Goal: Transaction & Acquisition: Purchase product/service

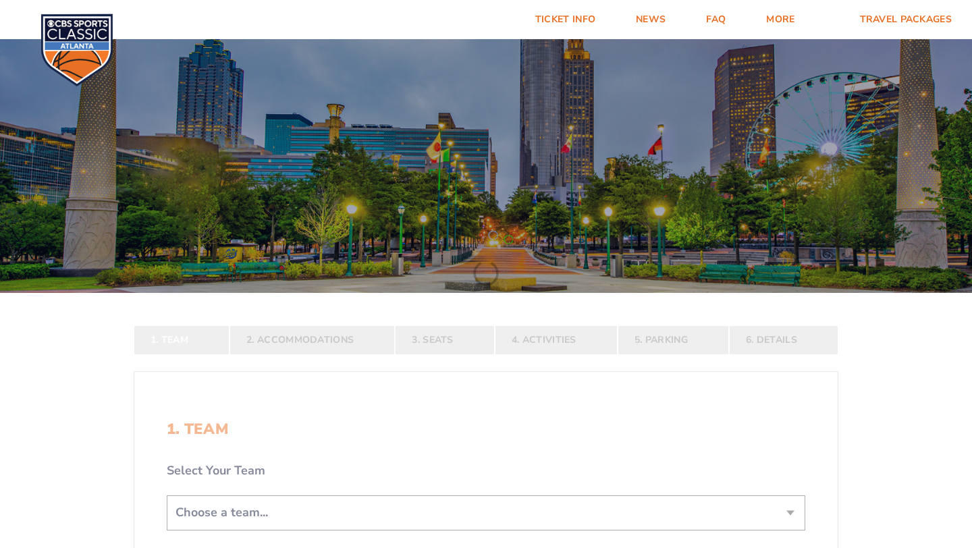
click at [938, 410] on form "Kentucky Kentucky Travel Package Ohio State Ohio State Travel Package North Car…" at bounding box center [486, 400] width 972 height 801
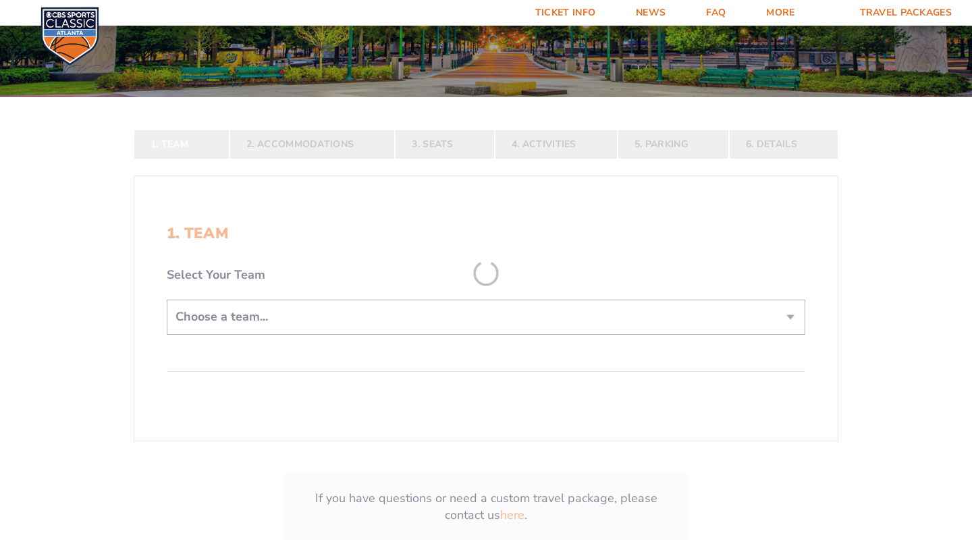
scroll to position [216, 0]
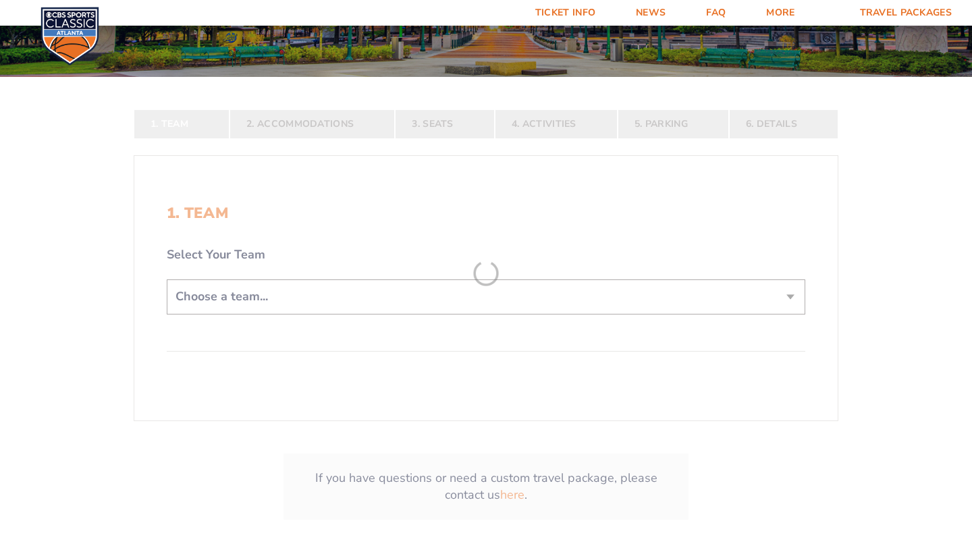
click at [789, 296] on form "Kentucky Kentucky Travel Package Ohio State Ohio State Travel Package North Car…" at bounding box center [486, 184] width 972 height 801
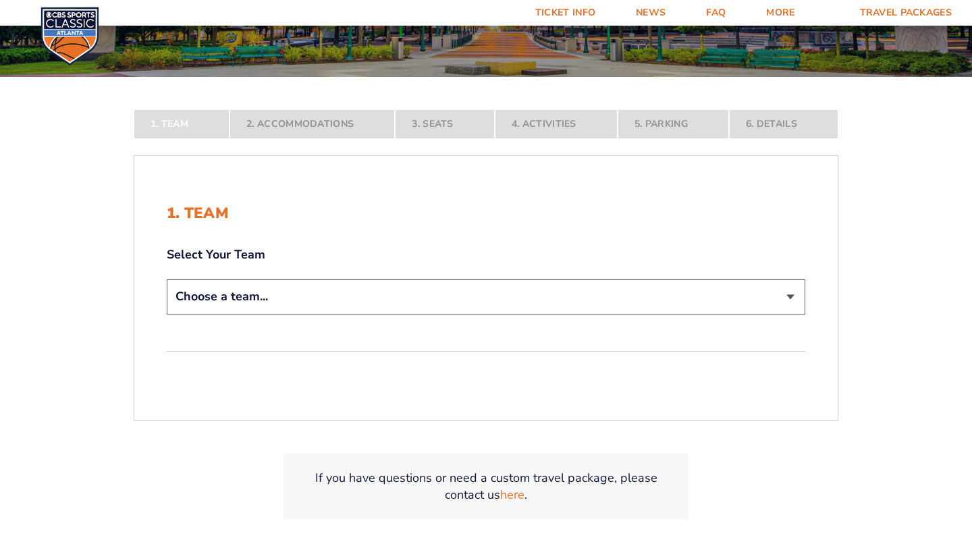
click at [789, 296] on select "Choose a team... Kentucky Wildcats Ohio State Buckeyes North Carolina Tar Heels…" at bounding box center [486, 296] width 639 height 34
select select "20108"
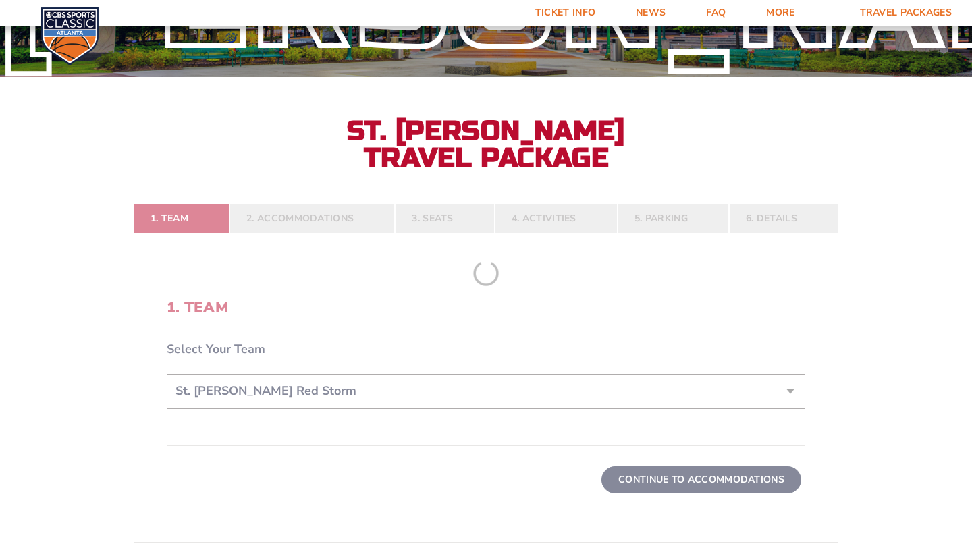
click at [894, 367] on form "Kentucky Kentucky Travel Package Ohio State Ohio State Travel Package North Car…" at bounding box center [486, 245] width 972 height 922
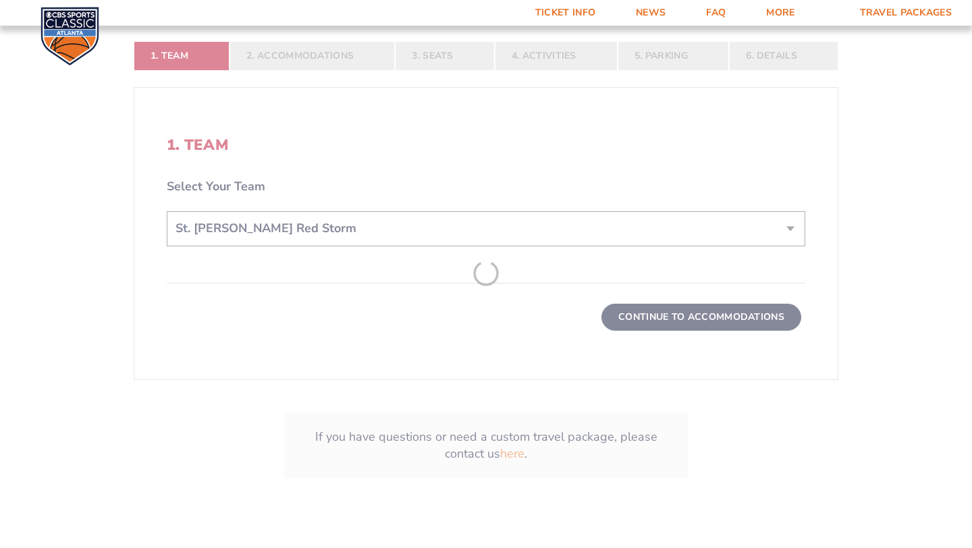
scroll to position [405, 0]
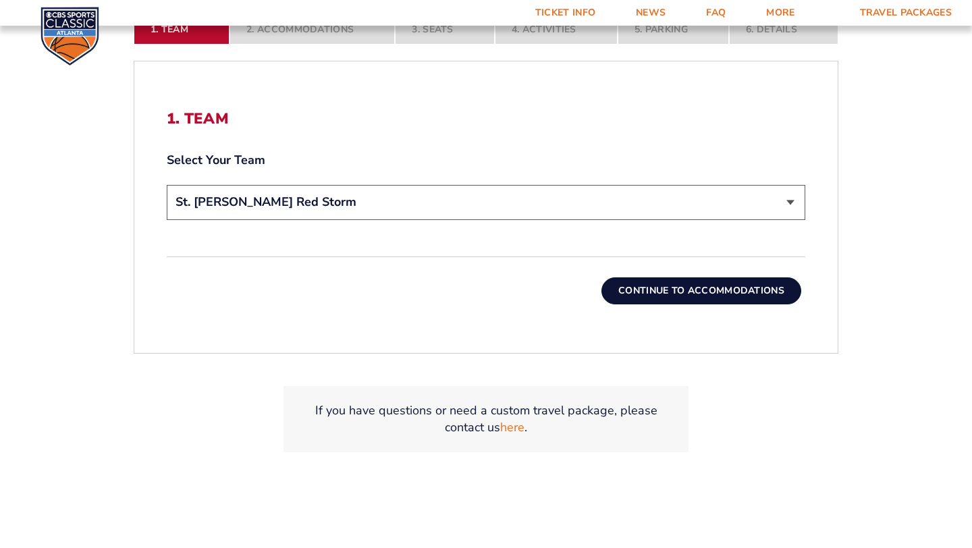
click at [736, 296] on button "Continue To Accommodations" at bounding box center [701, 290] width 200 height 27
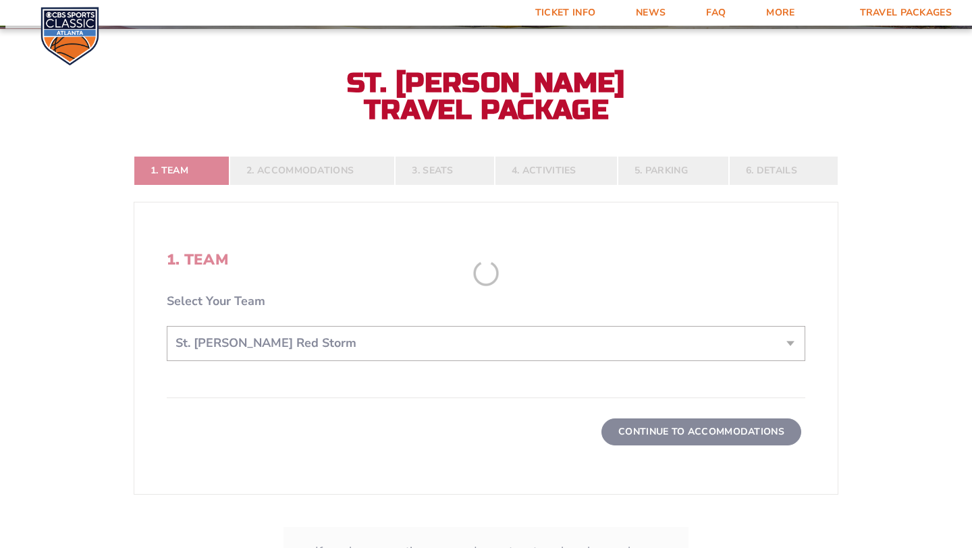
scroll to position [259, 0]
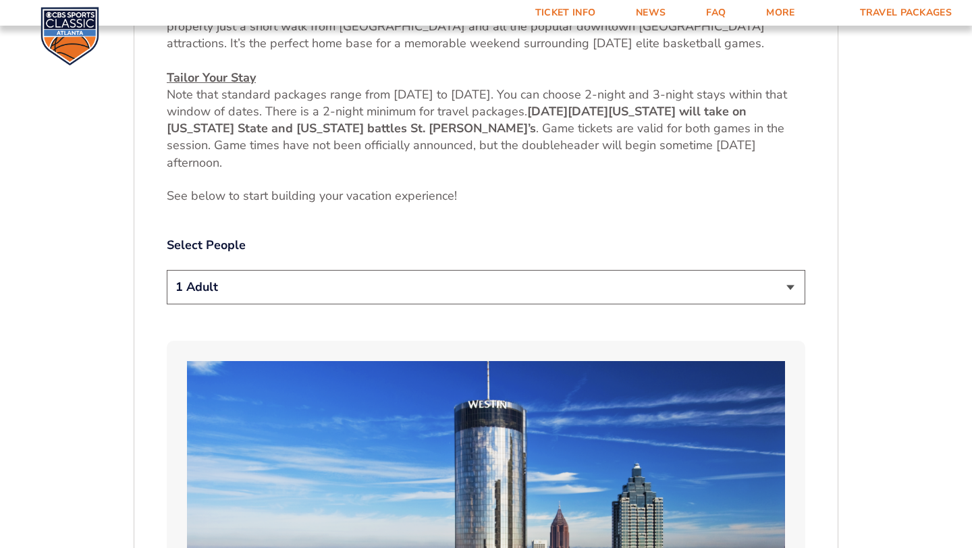
scroll to position [637, 0]
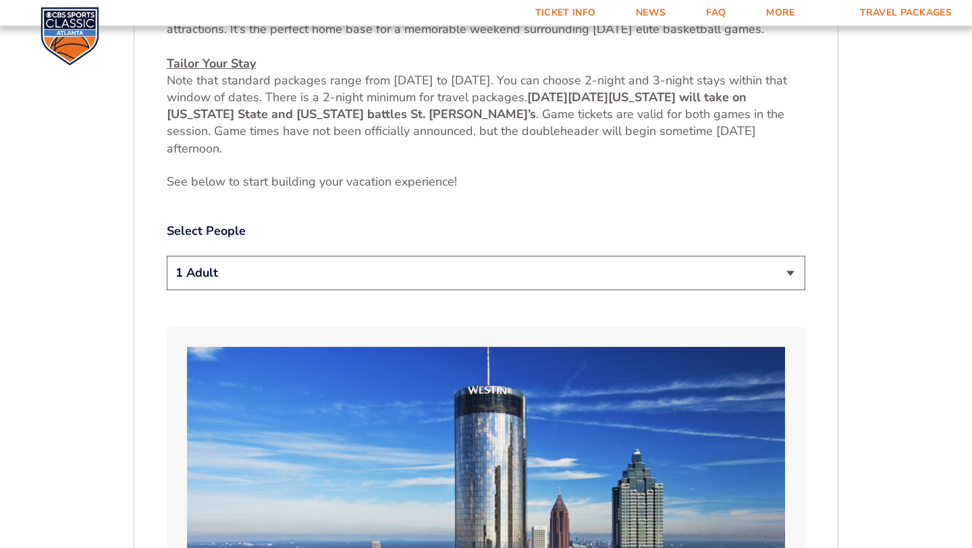
click at [791, 278] on select "1 Adult 2 Adults 3 Adults 4 Adults 2 Adults + 1 Child 2 Adults + 2 Children 2 A…" at bounding box center [486, 273] width 639 height 34
select select "2 Adults"
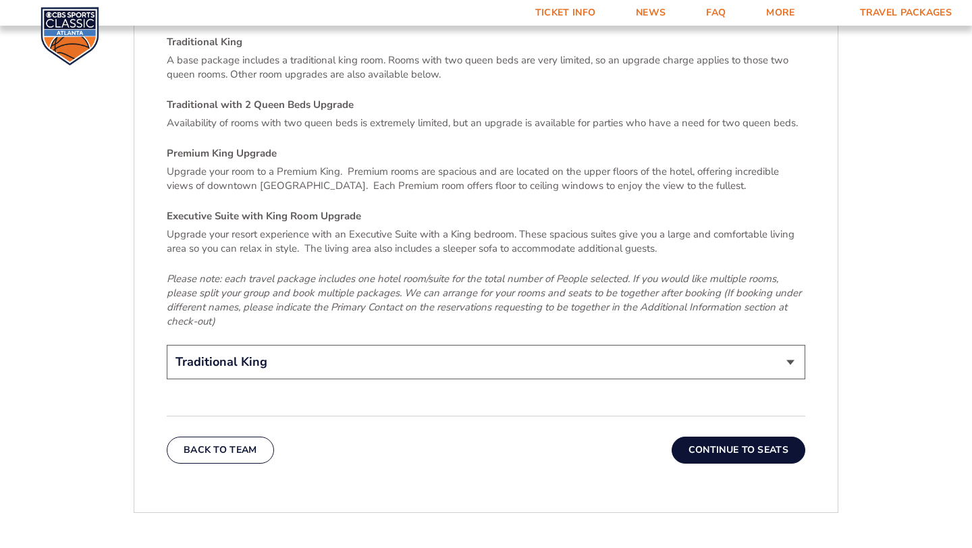
scroll to position [2041, 0]
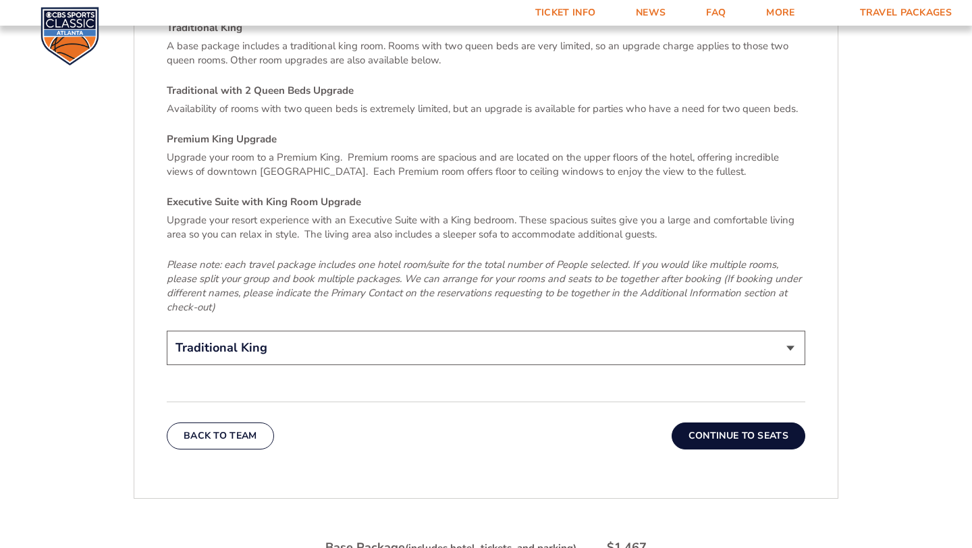
click at [792, 335] on select "Traditional King Traditional with 2 Queen Beds Upgrade (+$45 per night) Premium…" at bounding box center [486, 348] width 639 height 34
select select "Traditional with 2 Queen Beds Upgrade"
click at [762, 424] on button "Continue To Seats" at bounding box center [739, 436] width 134 height 27
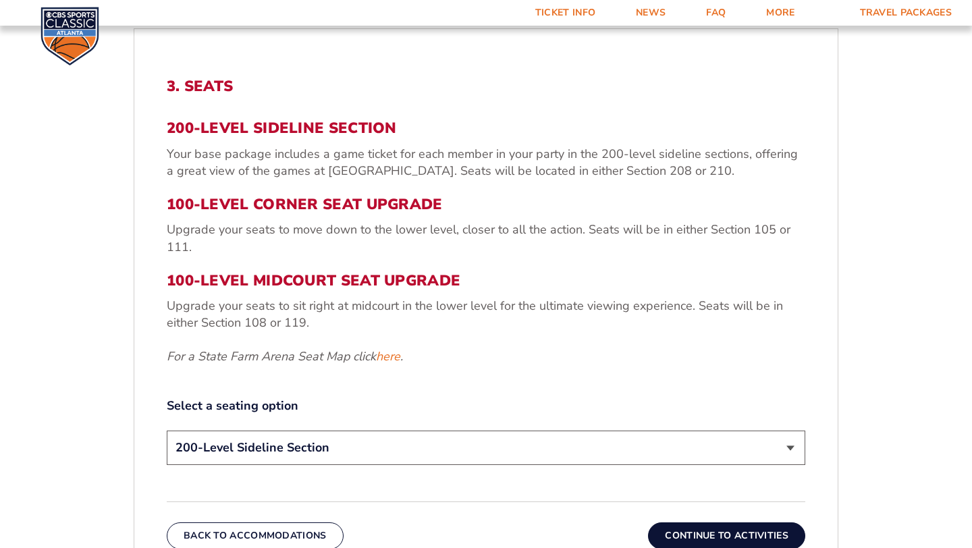
scroll to position [259, 0]
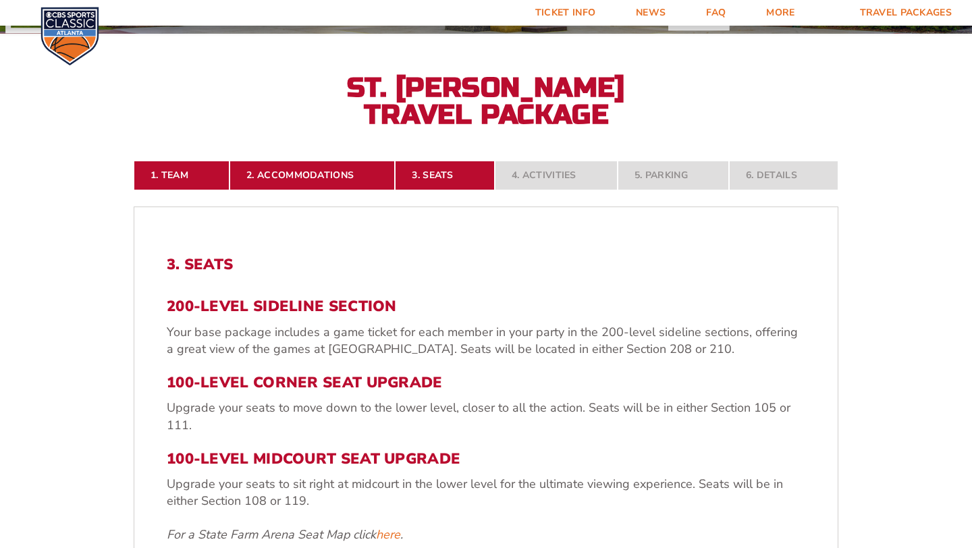
click at [913, 318] on form "Kentucky Kentucky Travel Package Ohio State Ohio State Travel Package North Car…" at bounding box center [486, 420] width 972 height 1358
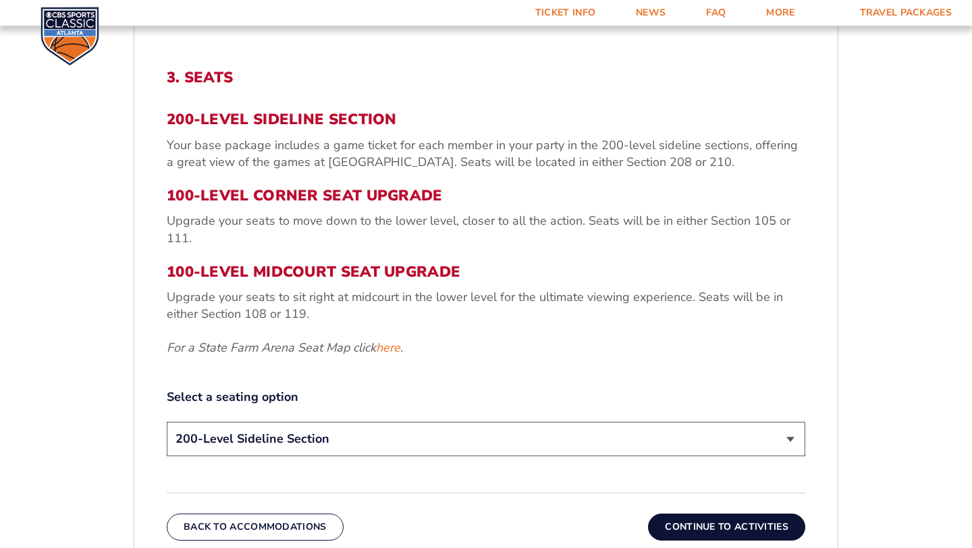
scroll to position [448, 0]
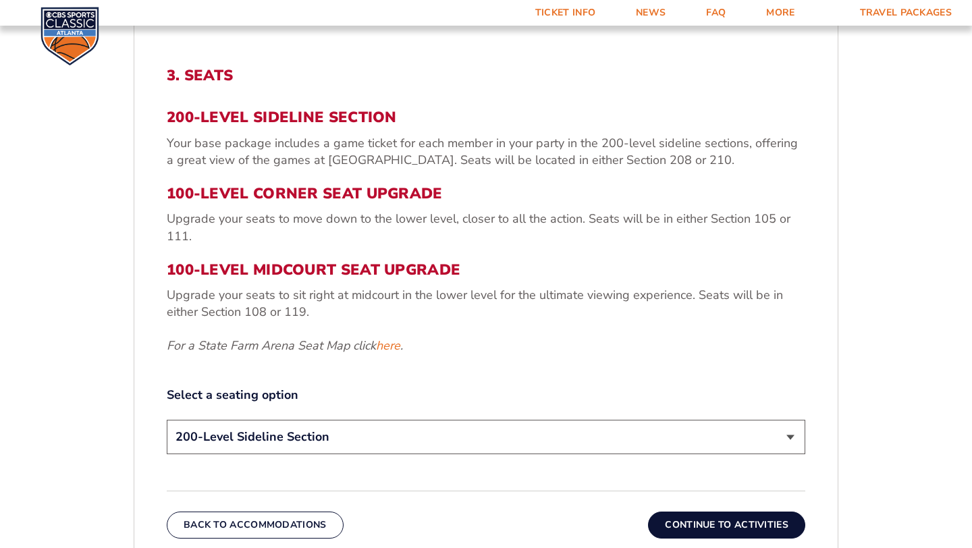
click at [789, 438] on select "200-Level Sideline Section 100-Level Corner Seat Upgrade (+$120 per person) 100…" at bounding box center [486, 437] width 639 height 34
select select "100-Level Corner Seat Upgrade"
click at [904, 402] on form "Kentucky Kentucky Travel Package Ohio State Ohio State Travel Package North Car…" at bounding box center [486, 231] width 972 height 1358
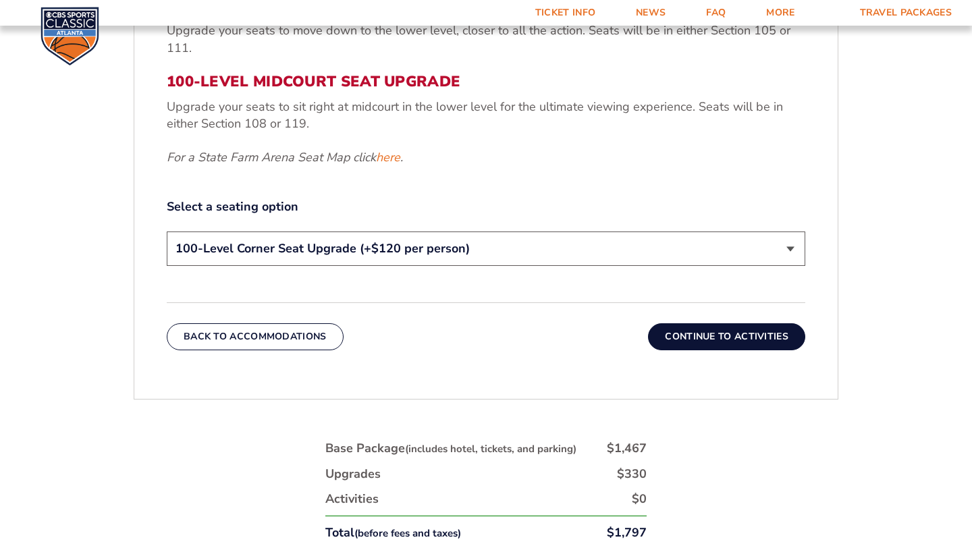
scroll to position [637, 0]
click at [884, 358] on form "Kentucky Kentucky Travel Package Ohio State Ohio State Travel Package North Car…" at bounding box center [486, 42] width 972 height 1358
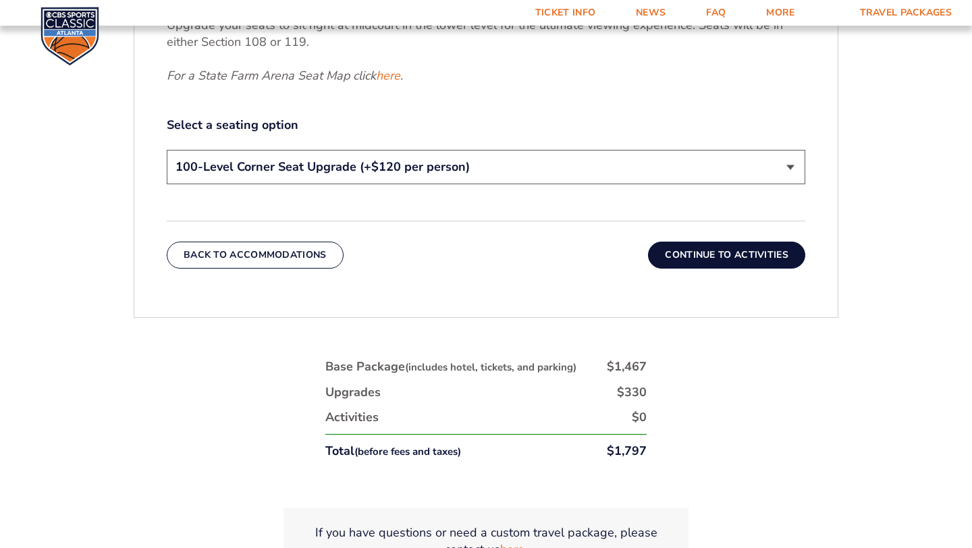
scroll to position [745, 0]
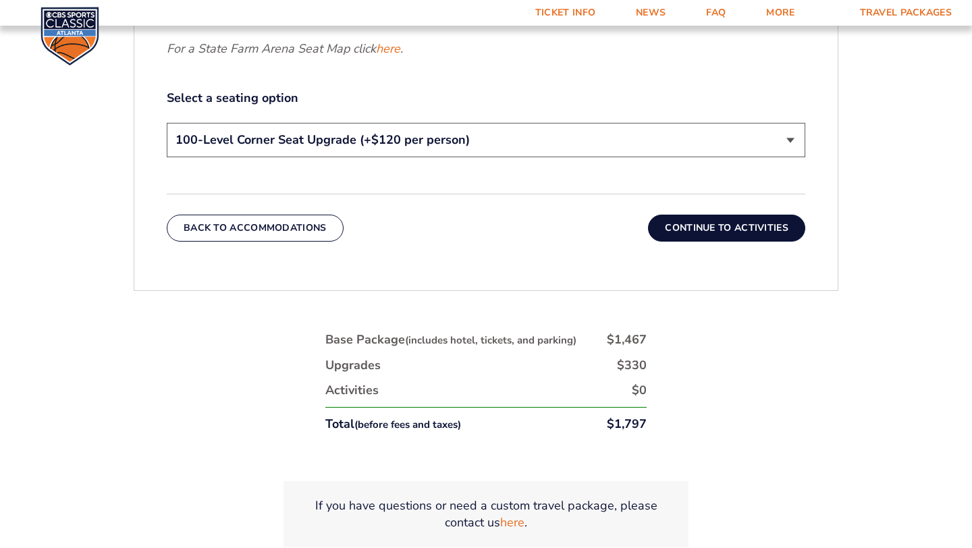
click at [736, 232] on button "Continue To Activities" at bounding box center [726, 228] width 157 height 27
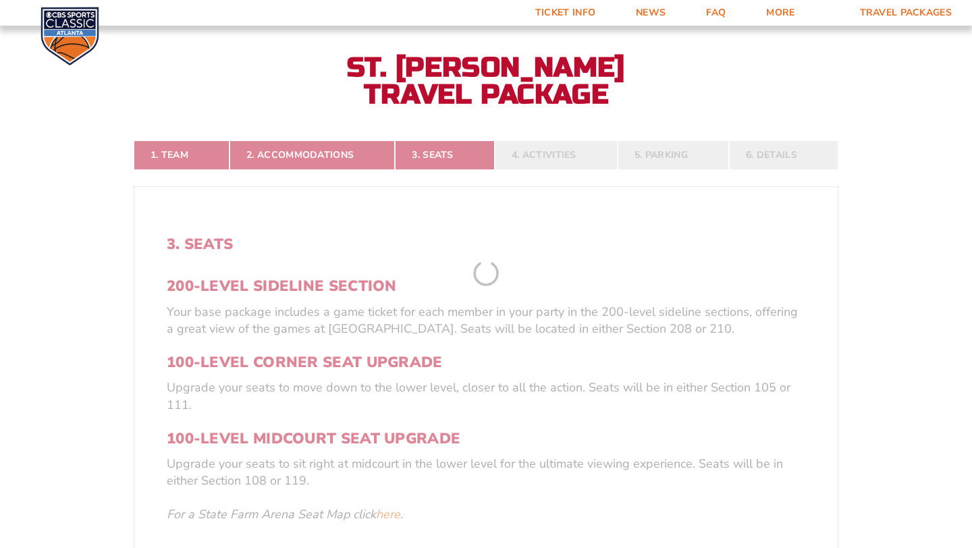
scroll to position [259, 0]
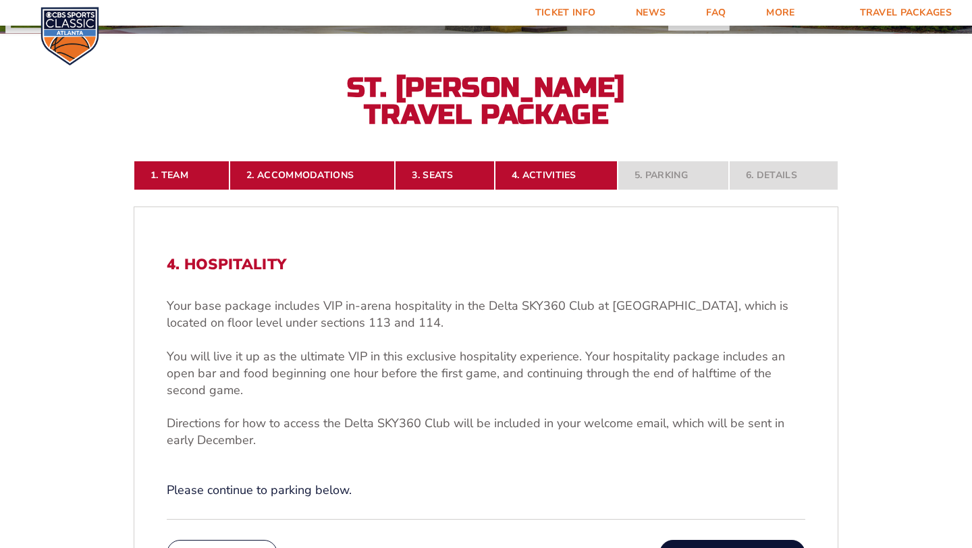
click at [876, 292] on form "Kentucky Kentucky Travel Package Ohio State Ohio State Travel Package North Car…" at bounding box center [486, 339] width 972 height 1197
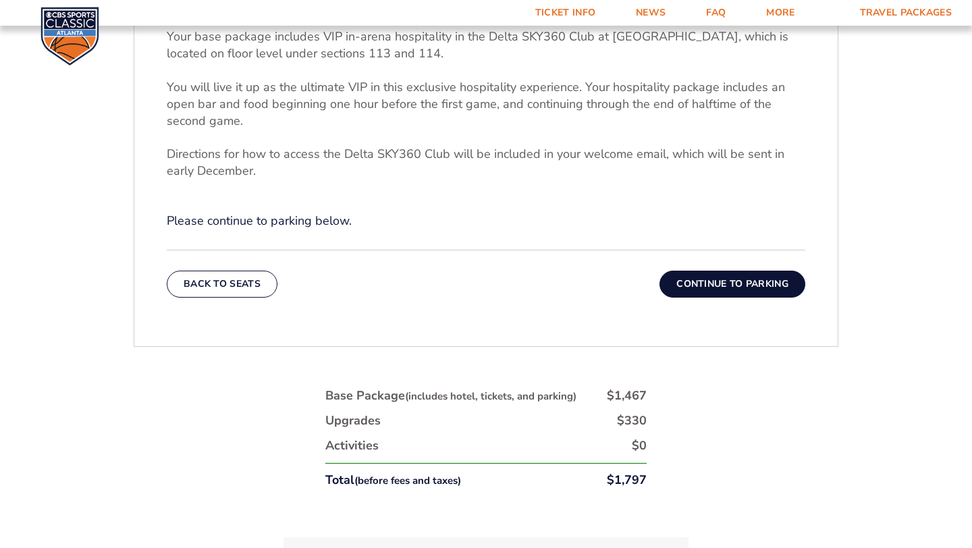
scroll to position [529, 0]
click at [734, 279] on button "Continue To Parking" at bounding box center [733, 283] width 146 height 27
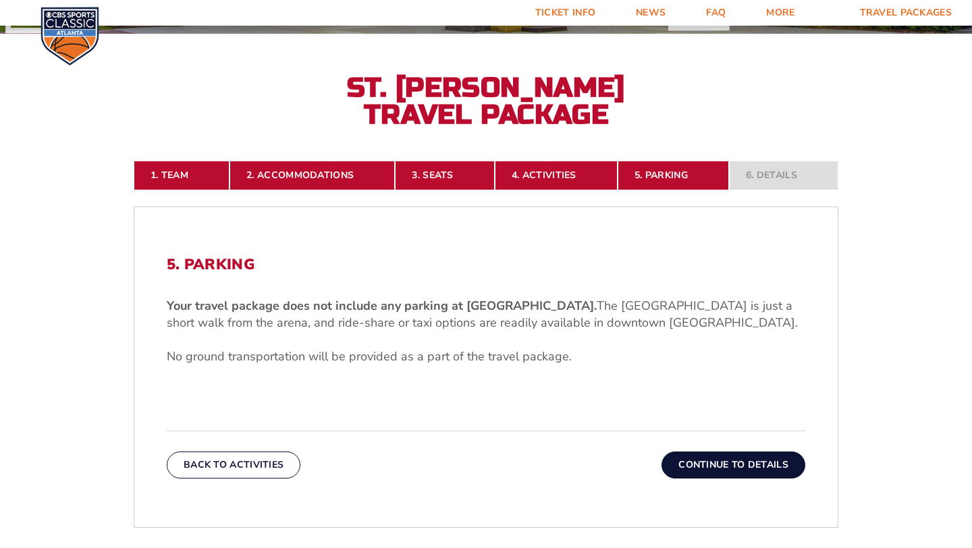
click at [913, 290] on form "Kentucky Kentucky Travel Package Ohio State Ohio State Travel Package North Car…" at bounding box center [486, 295] width 972 height 1108
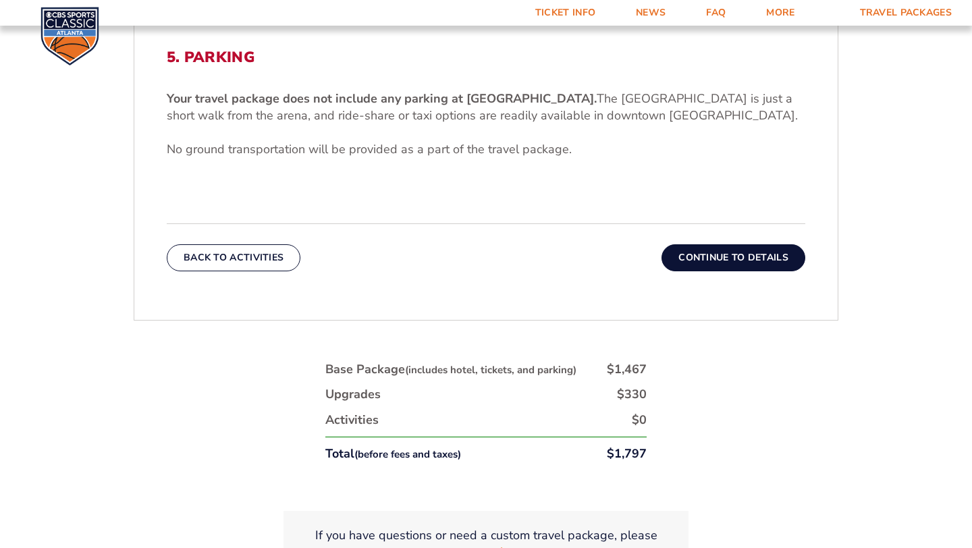
scroll to position [475, 0]
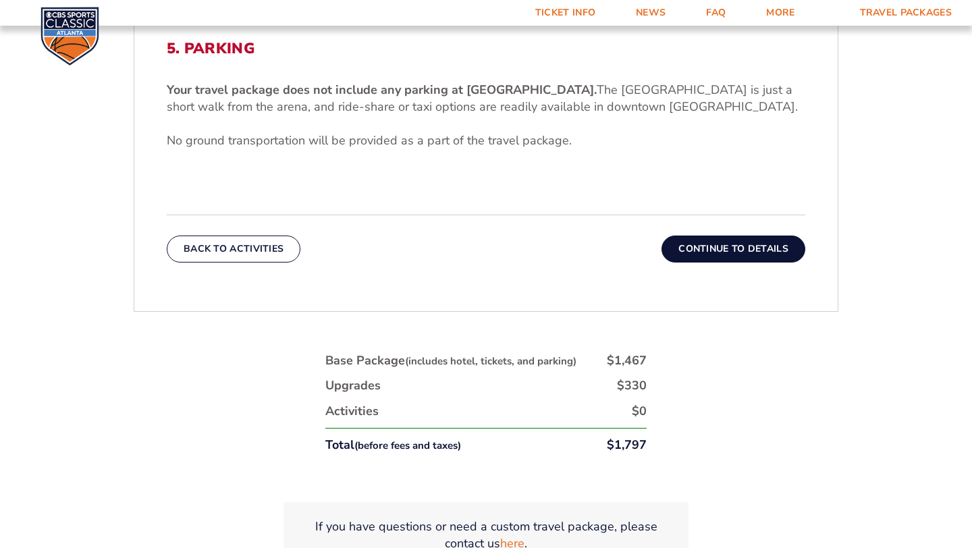
click at [894, 315] on form "Kentucky Kentucky Travel Package Ohio State Ohio State Travel Package North Car…" at bounding box center [486, 79] width 972 height 1108
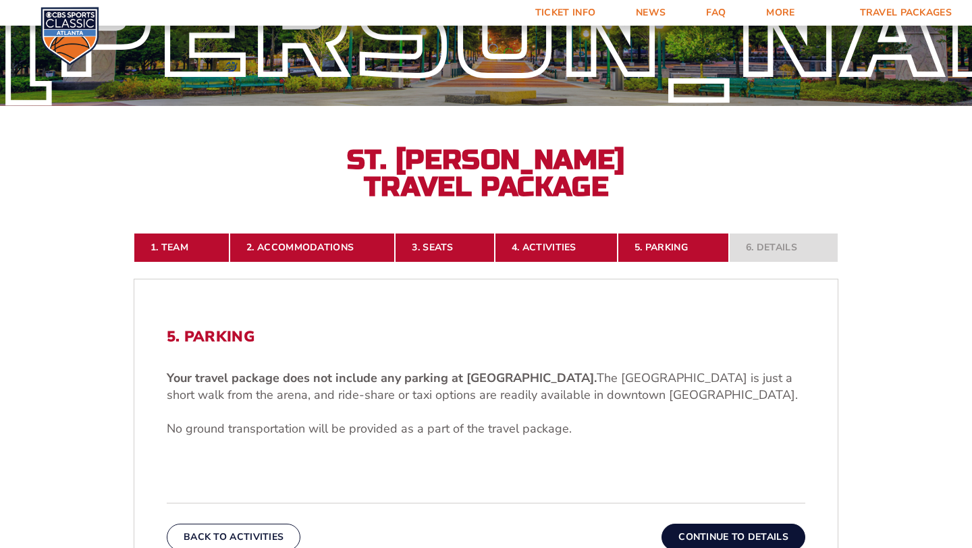
scroll to position [178, 0]
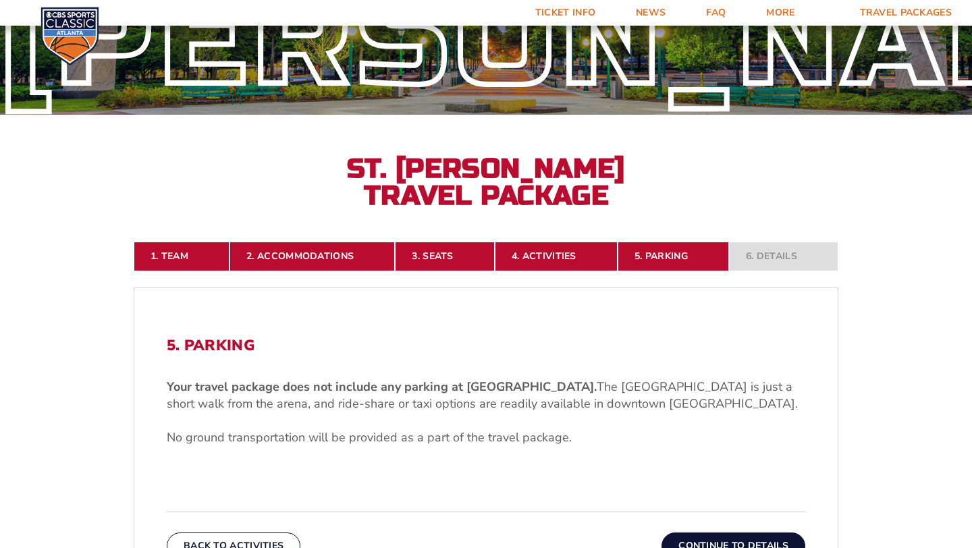
click at [925, 295] on form "Kentucky Kentucky Travel Package Ohio State Ohio State Travel Package North Car…" at bounding box center [486, 376] width 972 height 1108
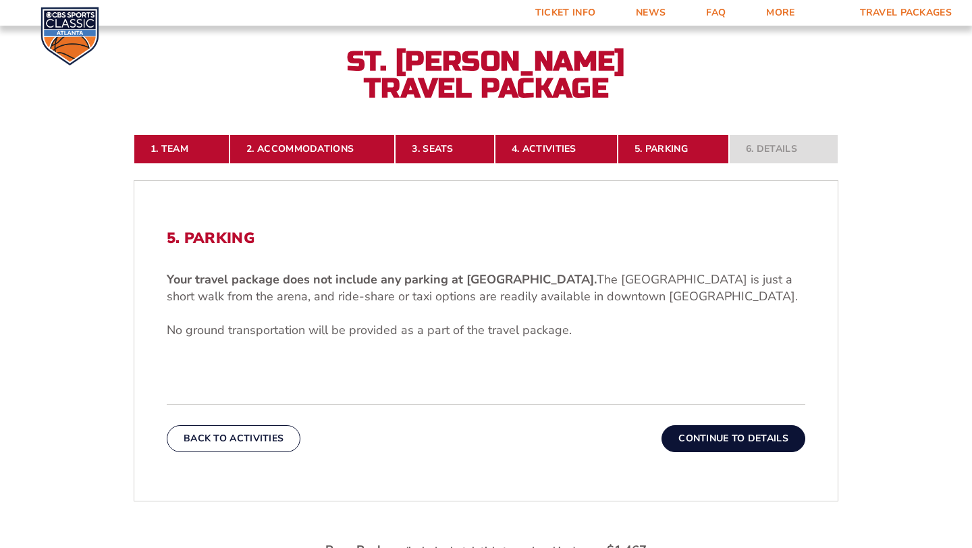
scroll to position [286, 0]
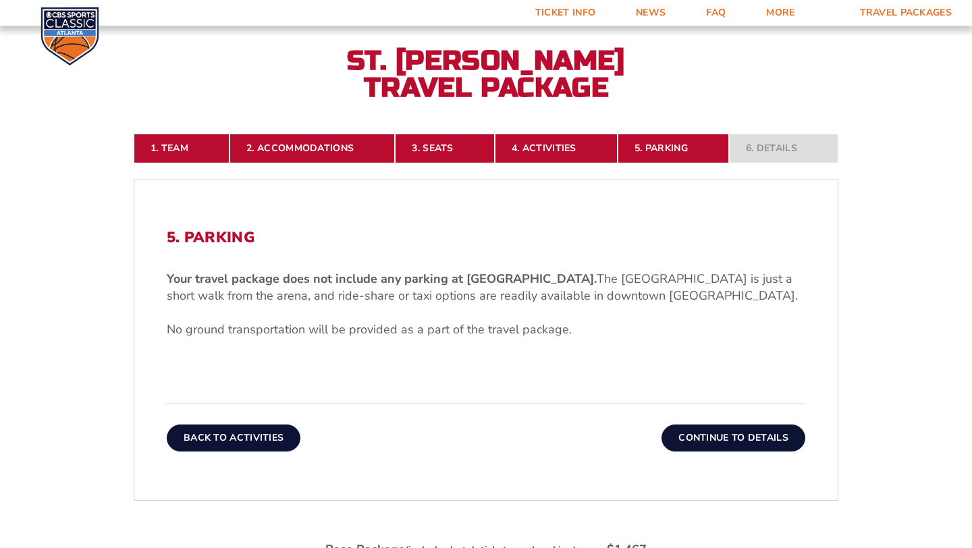
click at [240, 447] on button "Back To Activities" at bounding box center [234, 438] width 134 height 27
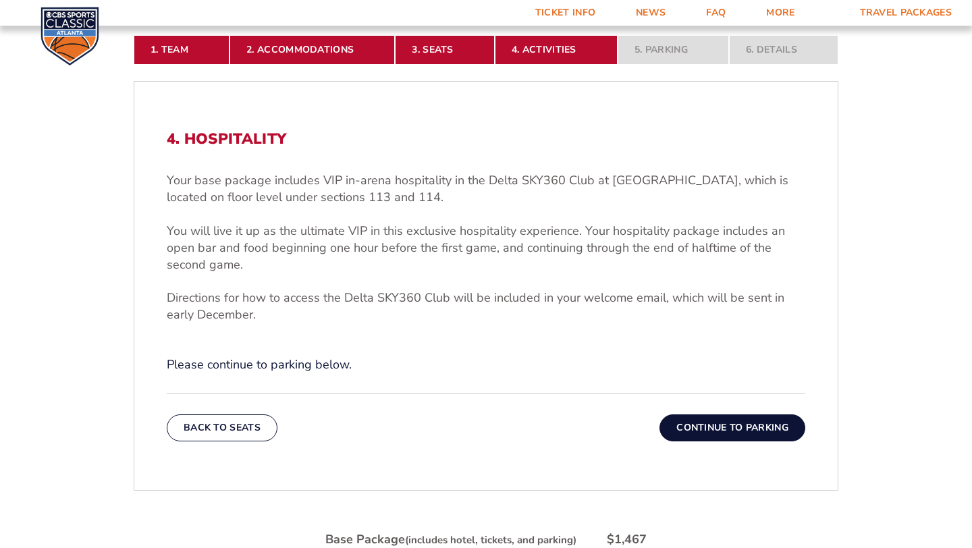
scroll to position [394, 0]
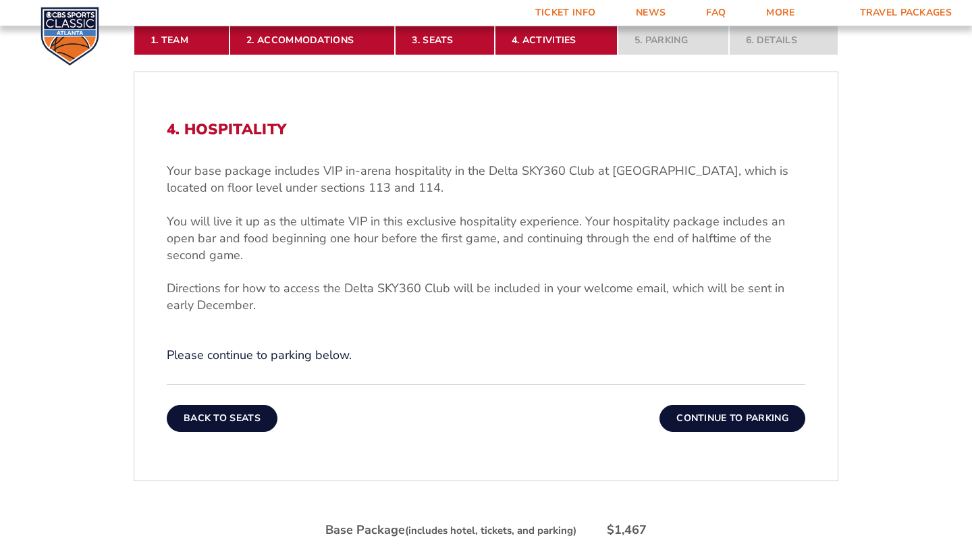
click at [236, 420] on button "Back To Seats" at bounding box center [222, 418] width 111 height 27
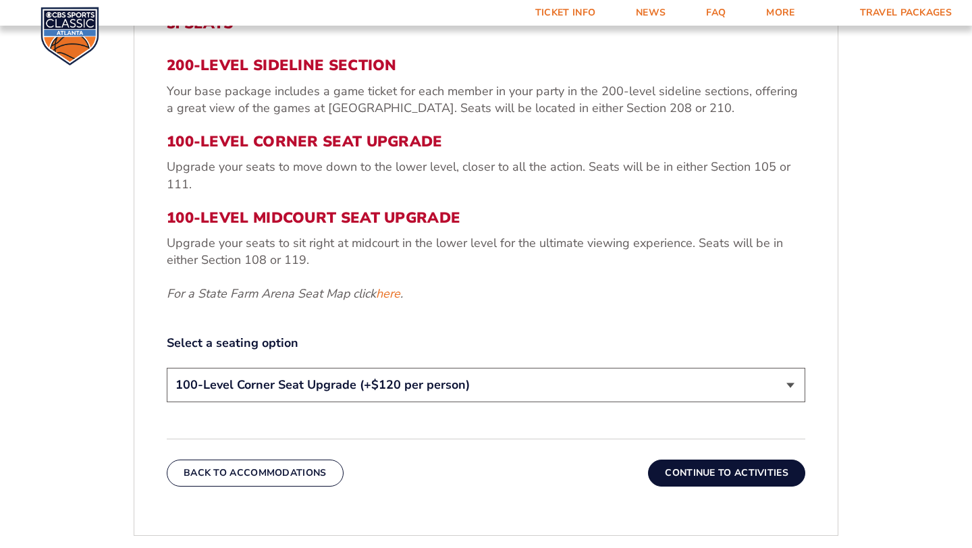
scroll to position [502, 0]
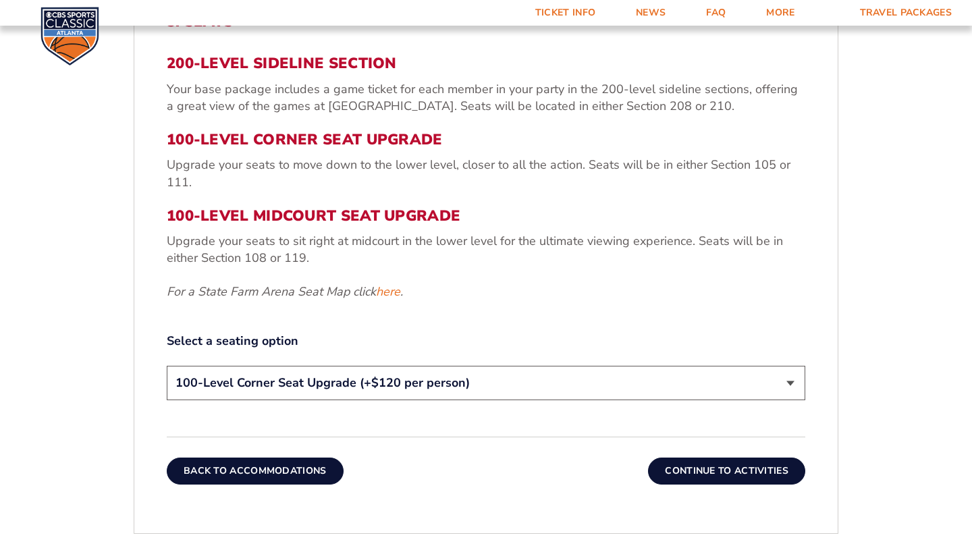
click at [251, 471] on button "Back To Accommodations" at bounding box center [255, 471] width 177 height 27
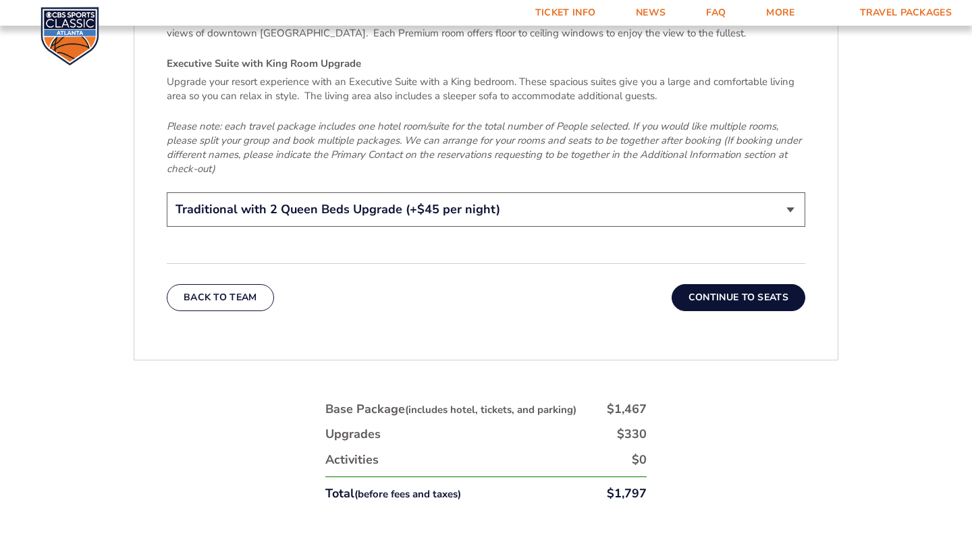
scroll to position [2184, 0]
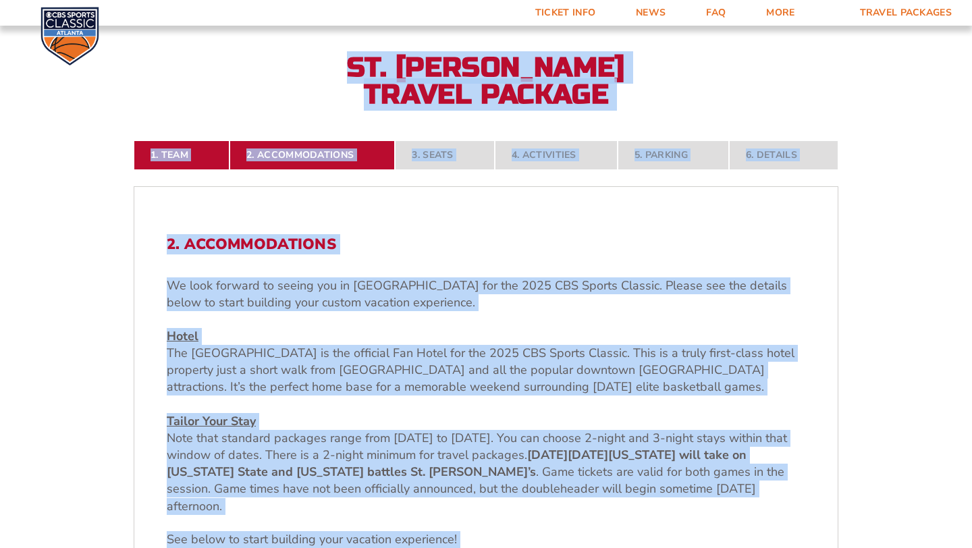
scroll to position [344, 0]
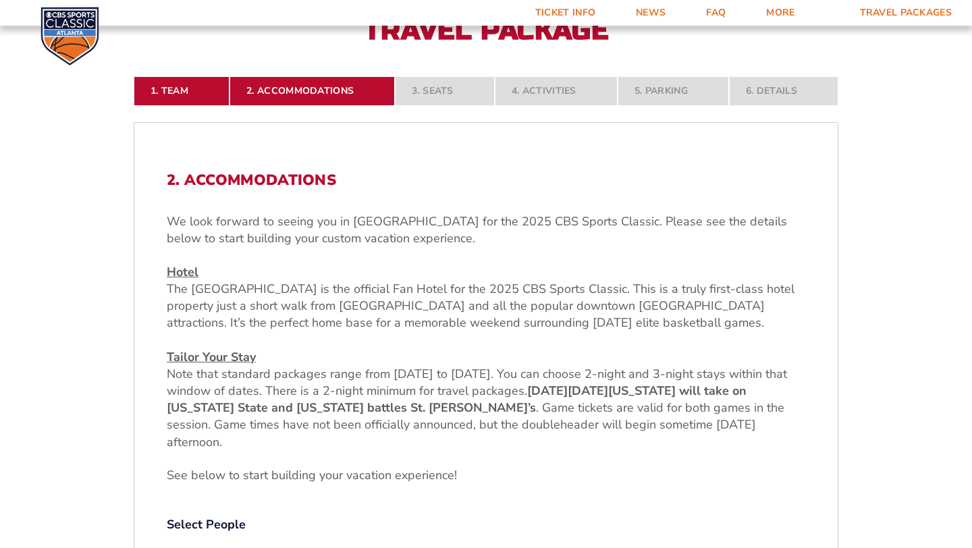
drag, startPoint x: 971, startPoint y: 108, endPoint x: 971, endPoint y: 99, distance: 9.5
click at [189, 97] on link "1. Team" at bounding box center [182, 91] width 96 height 30
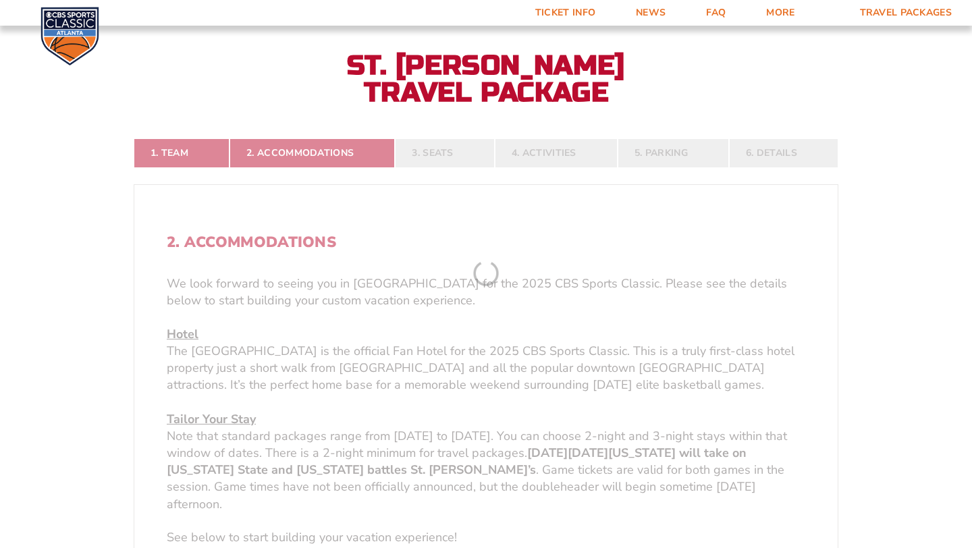
scroll to position [259, 0]
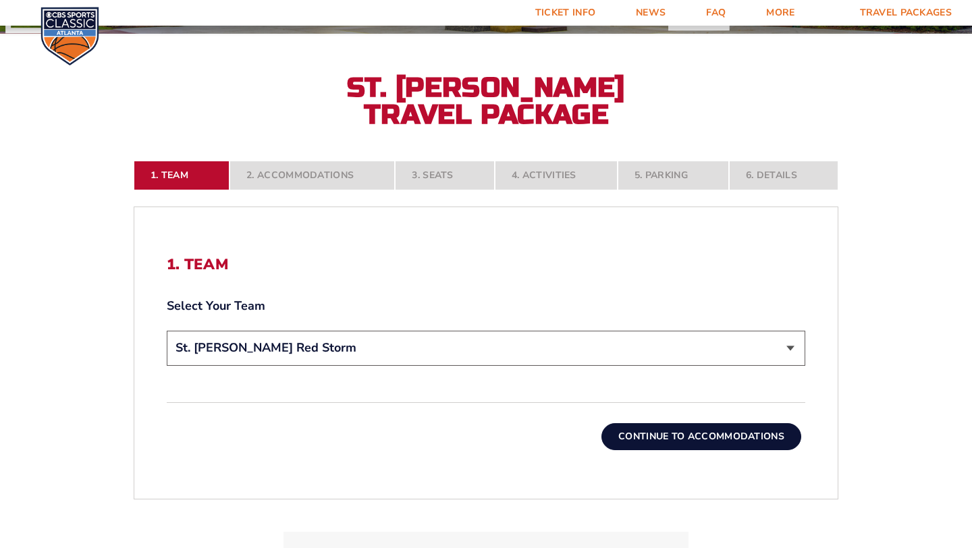
click at [932, 295] on form "Kentucky Kentucky Travel Package Ohio State Ohio State Travel Package North Car…" at bounding box center [486, 202] width 972 height 922
click at [755, 440] on button "Continue To Accommodations" at bounding box center [701, 436] width 200 height 27
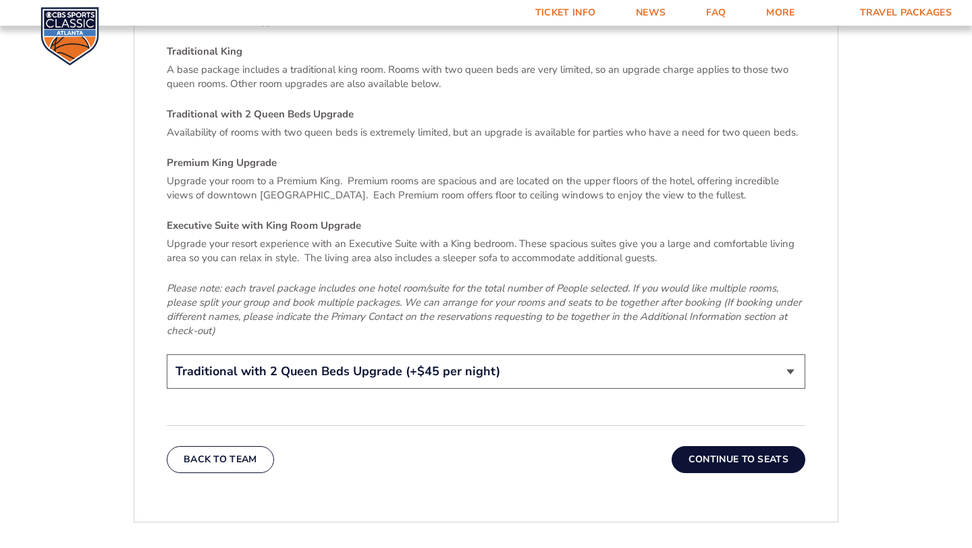
scroll to position [2021, 0]
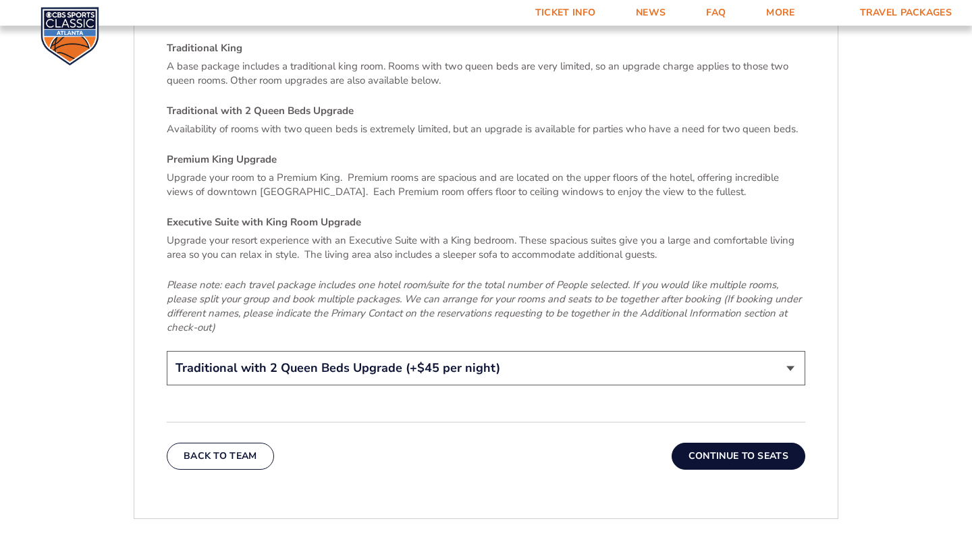
click at [794, 355] on select "Traditional King Traditional with 2 Queen Beds Upgrade (+$45 per night) Premium…" at bounding box center [486, 368] width 639 height 34
click at [749, 443] on button "Continue To Seats" at bounding box center [739, 456] width 134 height 27
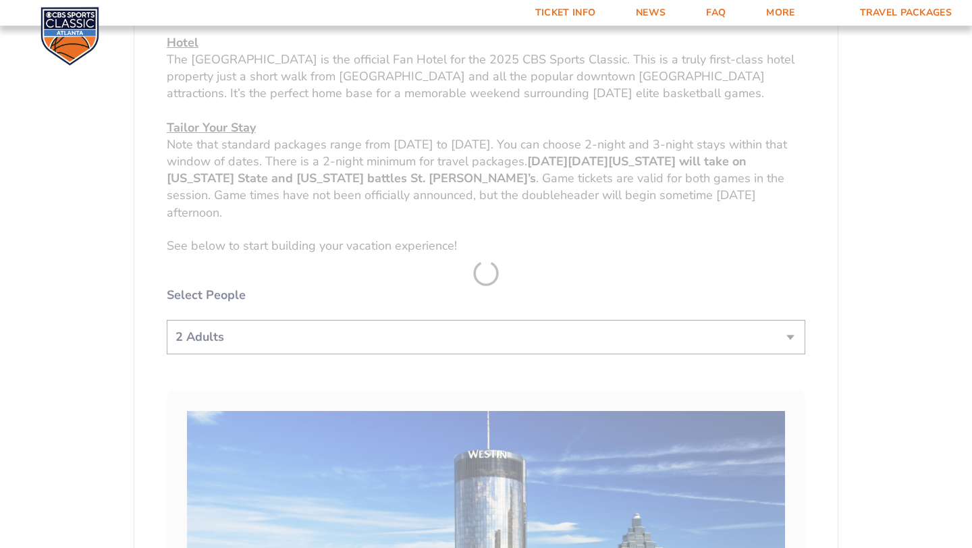
scroll to position [259, 0]
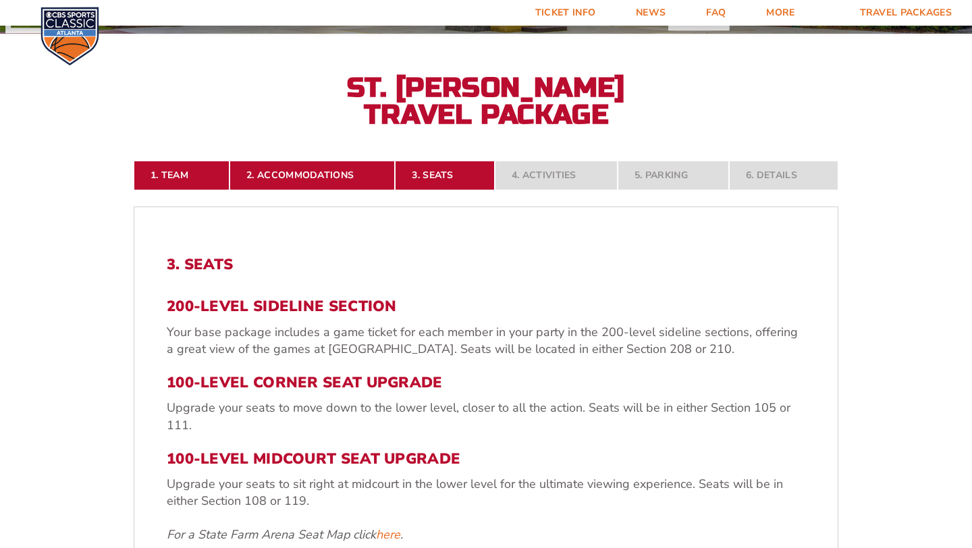
click at [887, 248] on form "Kentucky Kentucky Travel Package Ohio State Ohio State Travel Package North Car…" at bounding box center [486, 420] width 972 height 1358
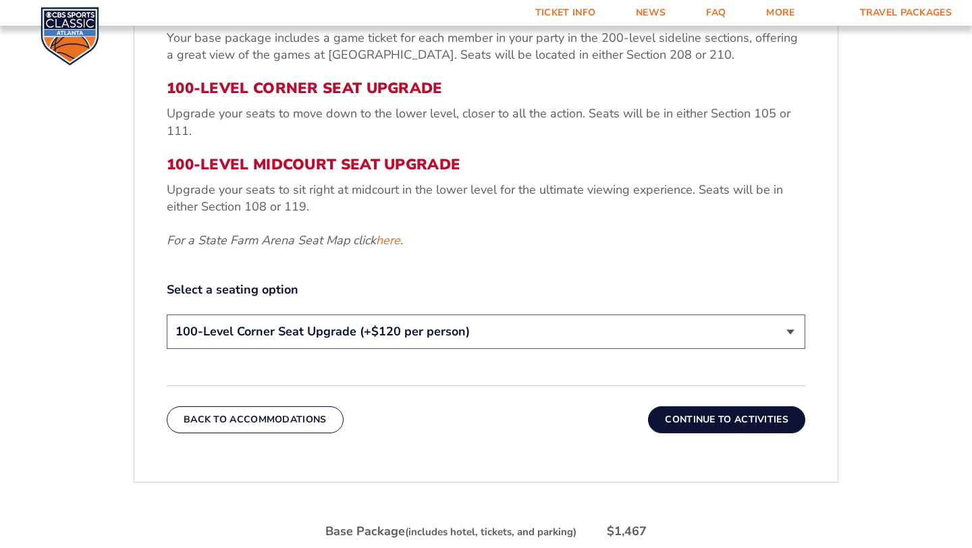
scroll to position [575, 0]
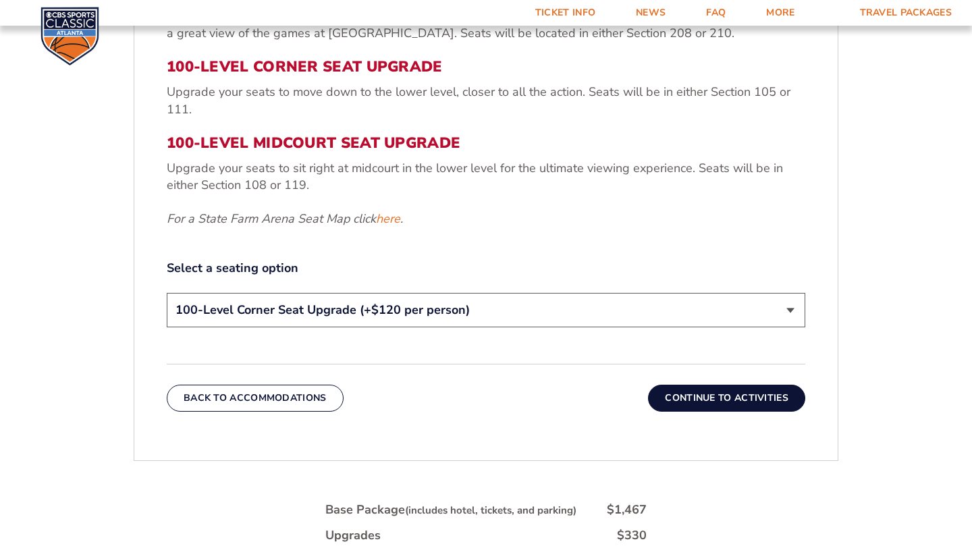
click at [790, 314] on select "200-Level Sideline Section 100-Level Corner Seat Upgrade (+$120 per person) 100…" at bounding box center [486, 310] width 639 height 34
click at [714, 398] on button "Continue To Activities" at bounding box center [726, 398] width 157 height 27
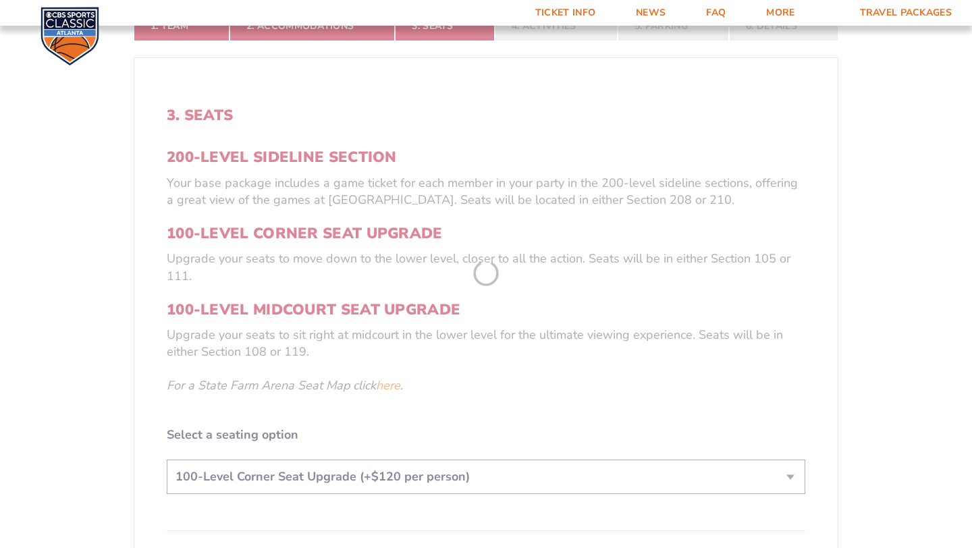
scroll to position [259, 0]
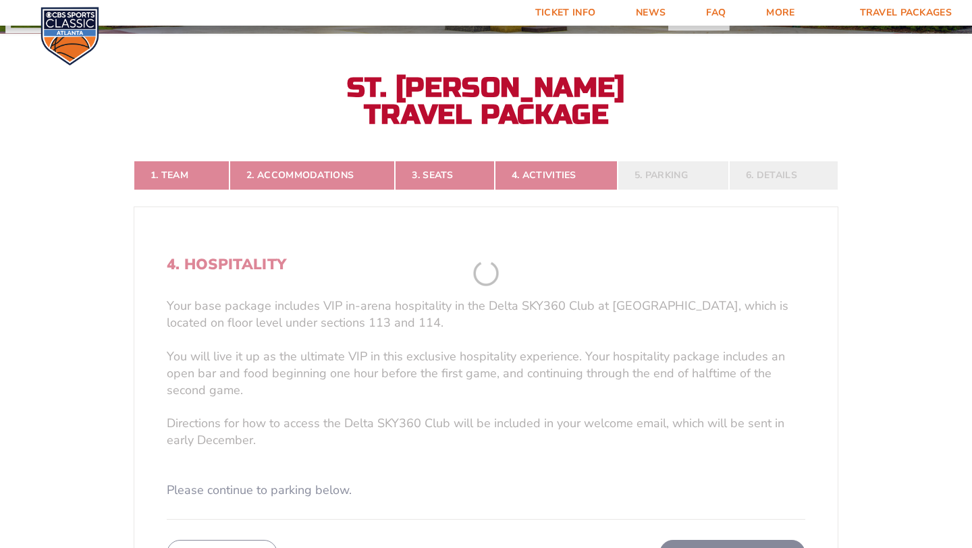
click at [904, 319] on form "Kentucky Kentucky Travel Package Ohio State Ohio State Travel Package North Car…" at bounding box center [486, 339] width 972 height 1197
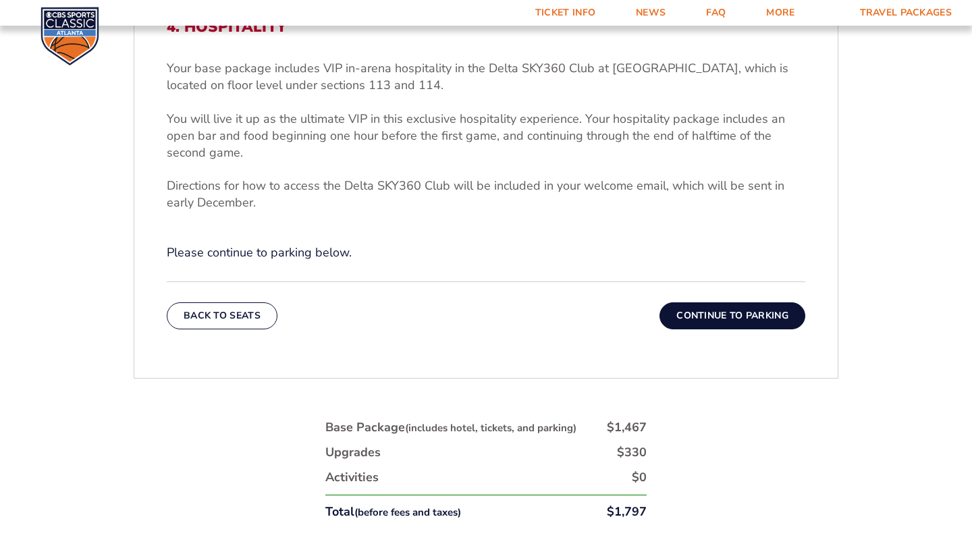
scroll to position [502, 0]
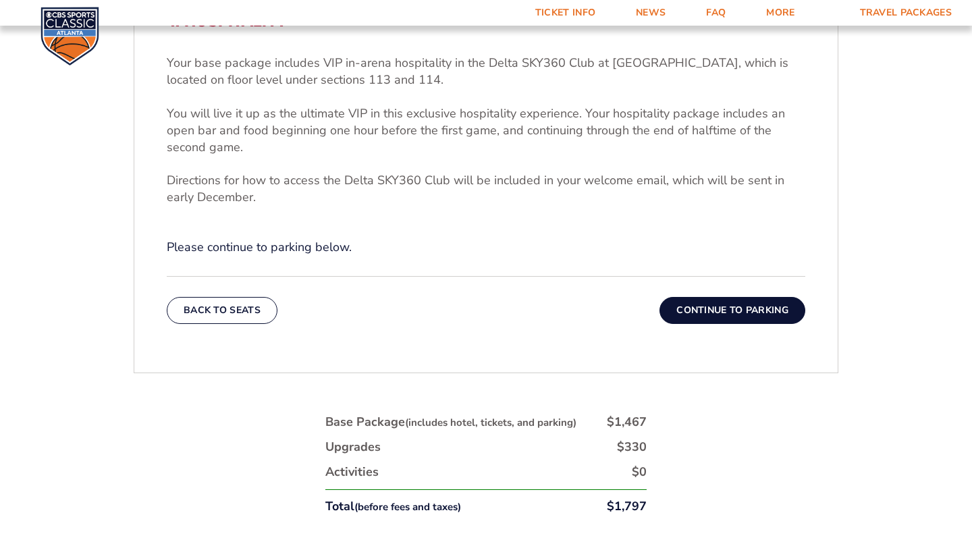
click at [757, 312] on button "Continue To Parking" at bounding box center [733, 310] width 146 height 27
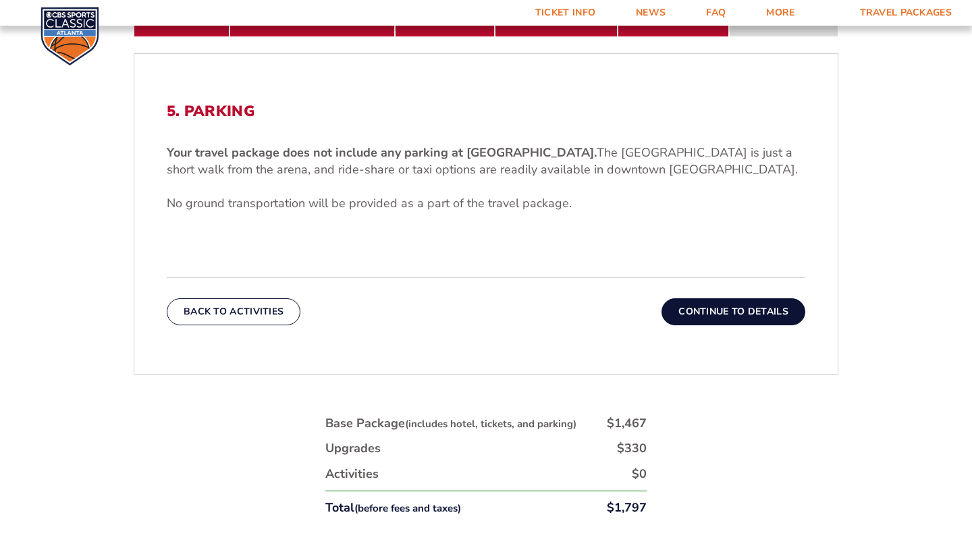
scroll to position [421, 0]
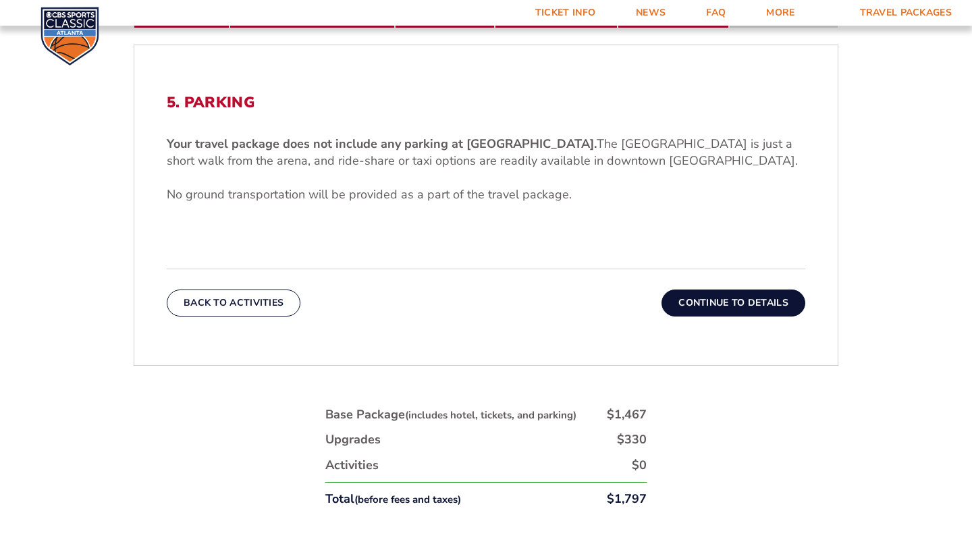
click at [776, 299] on button "Continue To Details" at bounding box center [734, 303] width 144 height 27
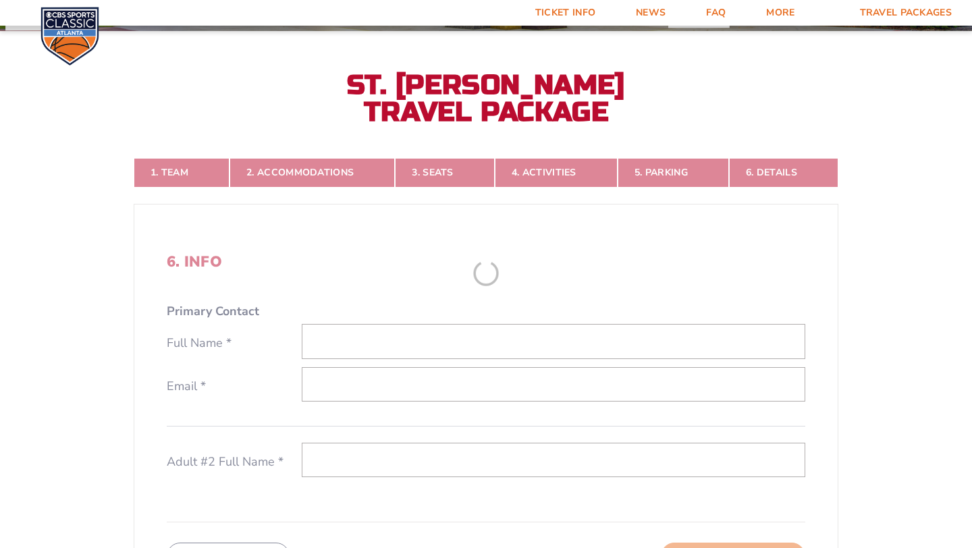
scroll to position [259, 0]
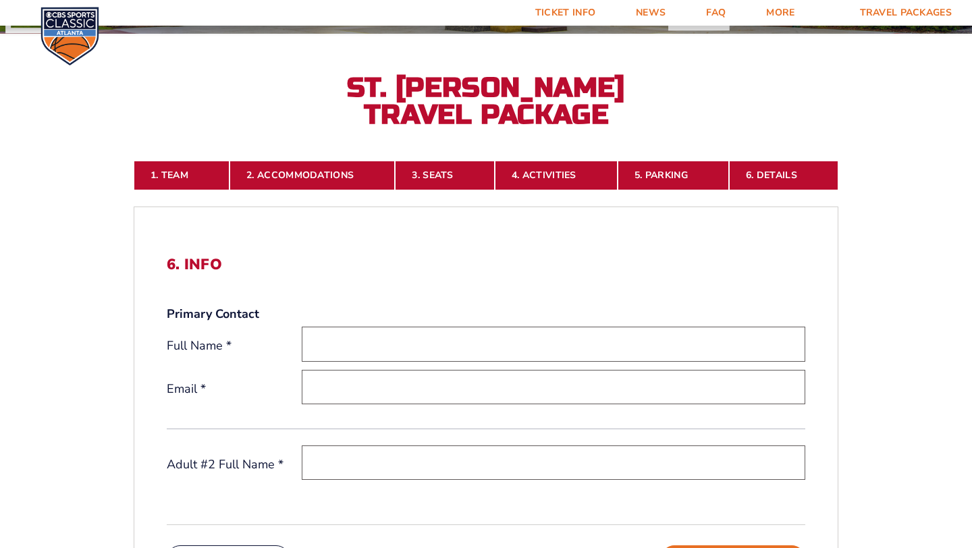
click at [890, 294] on form "Kentucky Kentucky Travel Package Ohio State Ohio State Travel Package North Car…" at bounding box center [486, 342] width 972 height 1202
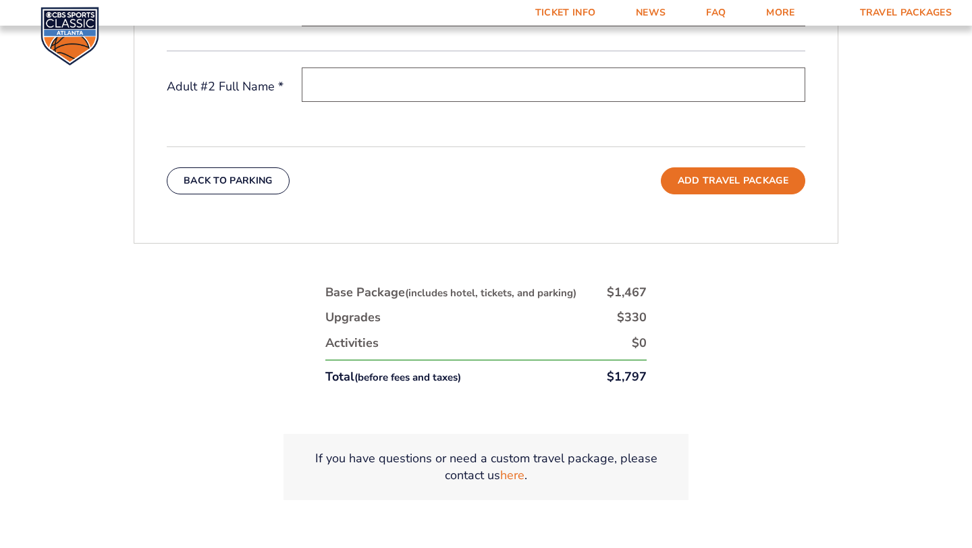
scroll to position [637, 0]
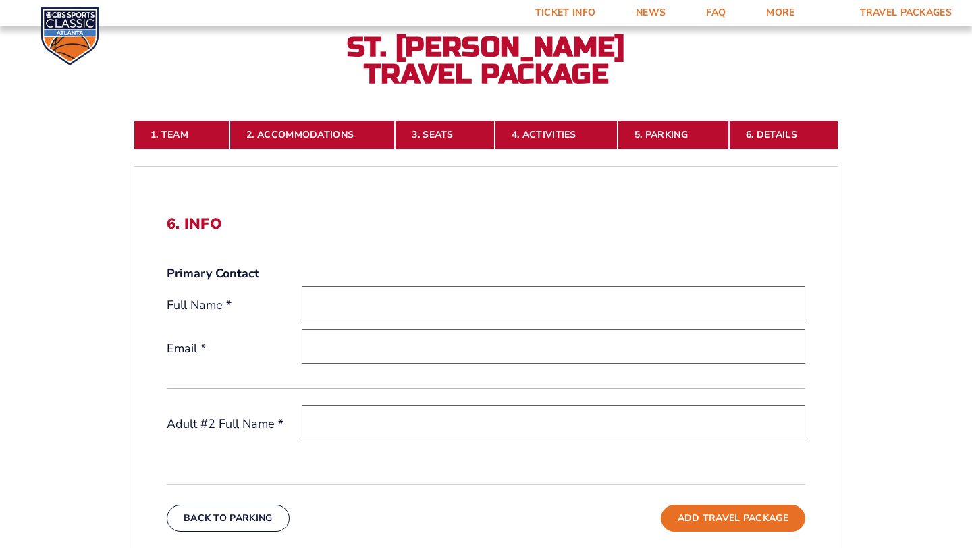
scroll to position [299, 0]
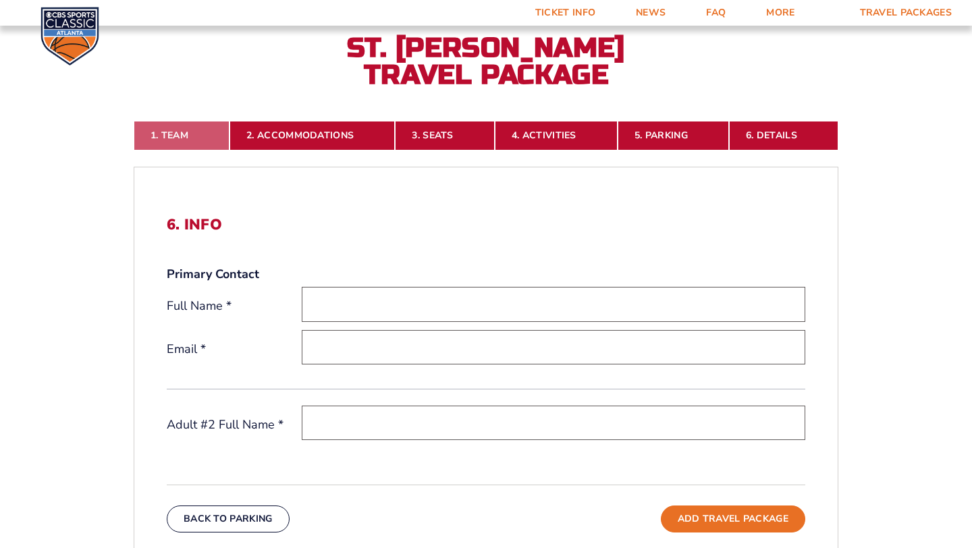
click at [185, 132] on link "1. Team" at bounding box center [182, 136] width 96 height 30
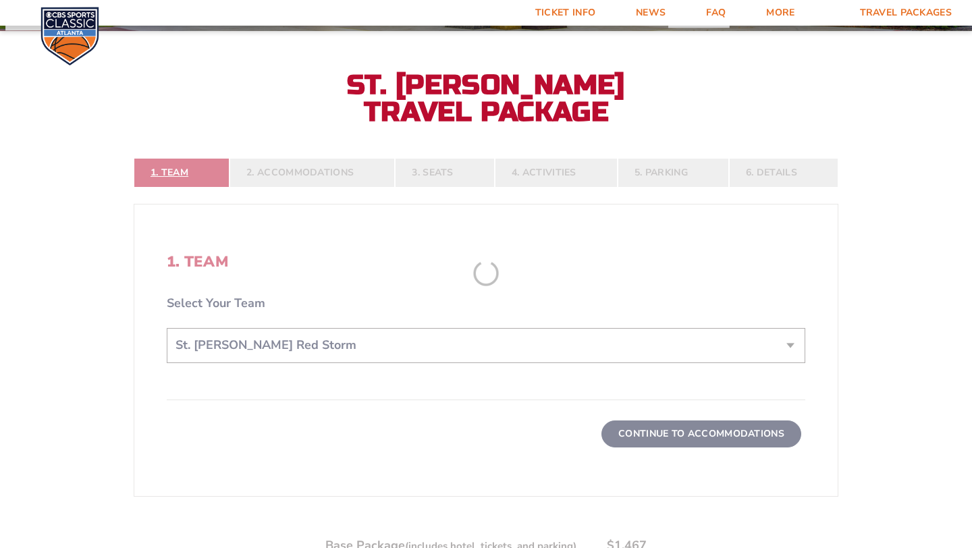
scroll to position [259, 0]
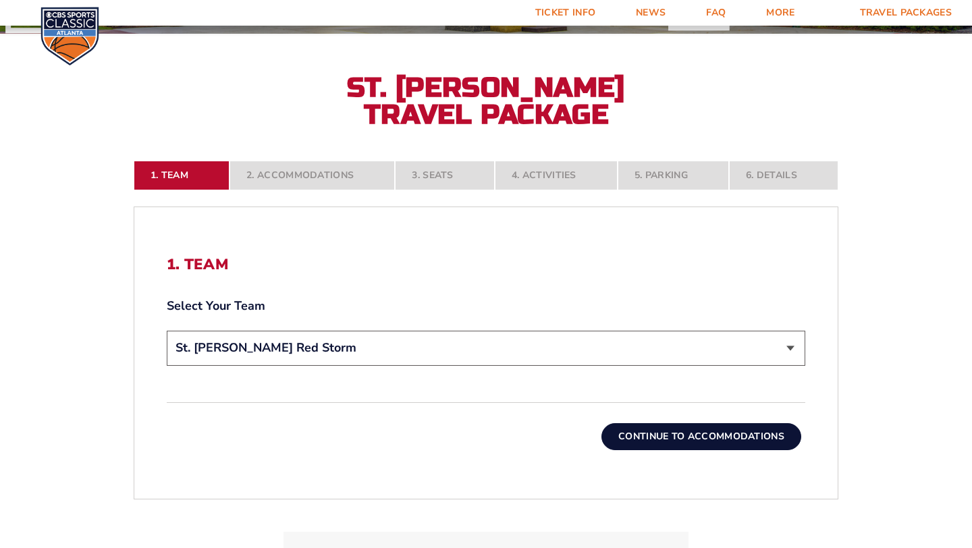
click at [745, 439] on button "Continue To Accommodations" at bounding box center [701, 436] width 200 height 27
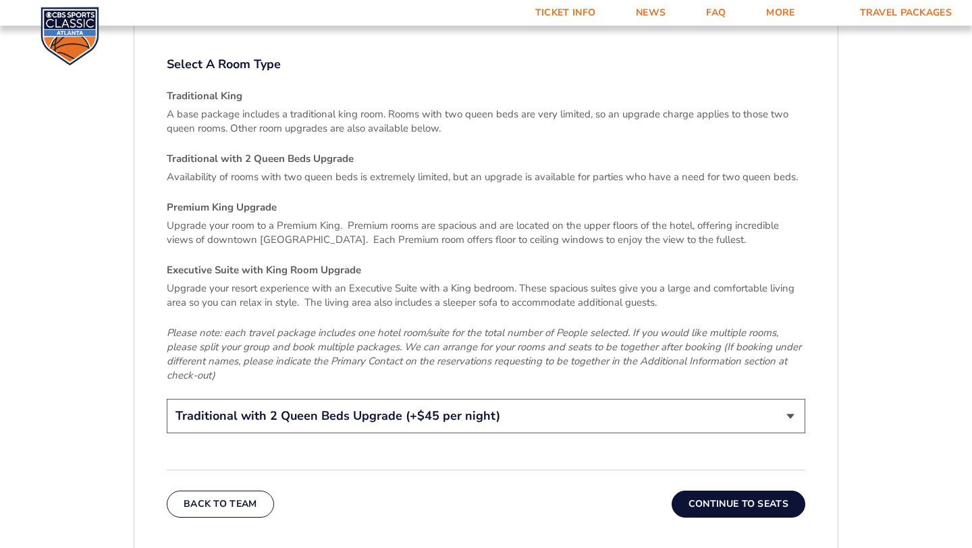
scroll to position [2155, 0]
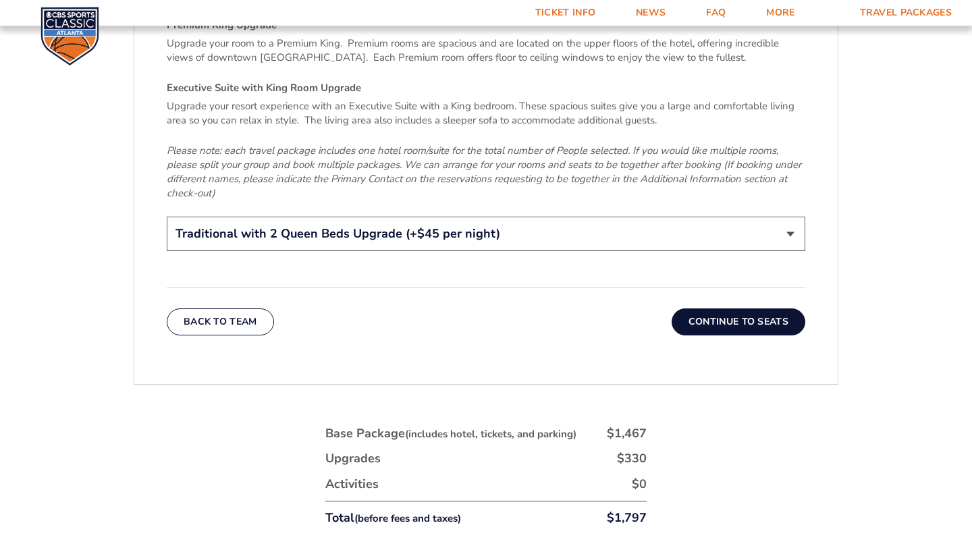
click at [795, 223] on select "Traditional King Traditional with 2 Queen Beds Upgrade (+$45 per night) Premium…" at bounding box center [486, 234] width 639 height 34
click at [774, 308] on button "Continue To Seats" at bounding box center [739, 321] width 134 height 27
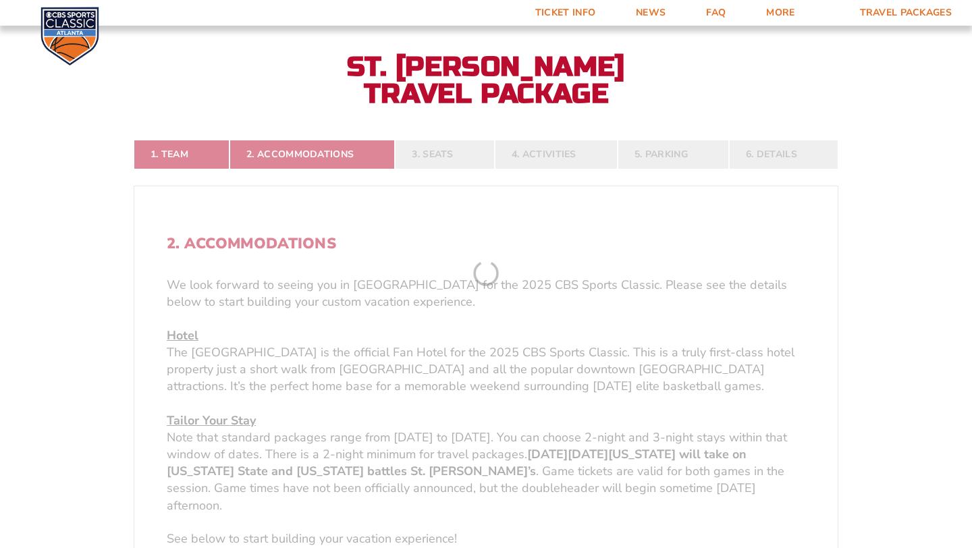
scroll to position [259, 0]
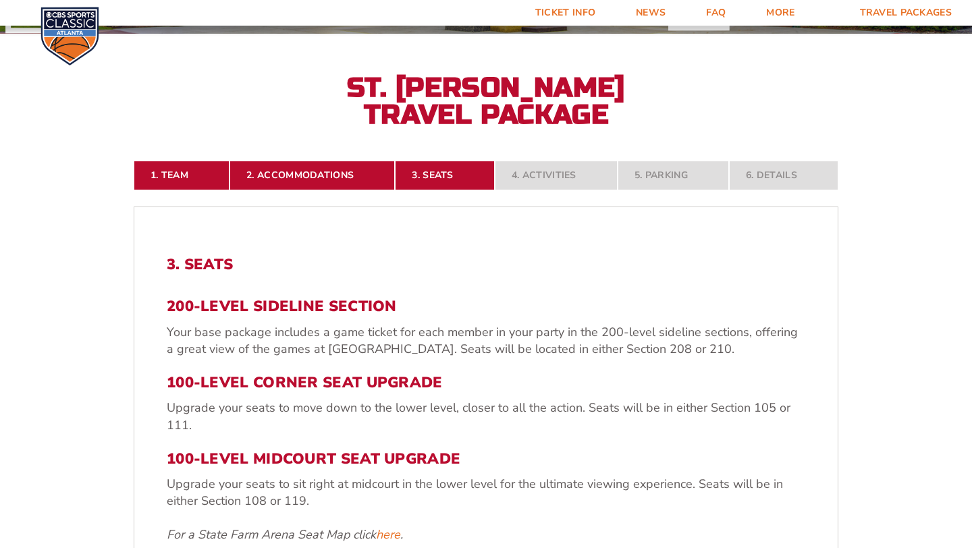
click at [874, 239] on form "Kentucky Kentucky Travel Package Ohio State Ohio State Travel Package North Car…" at bounding box center [486, 420] width 972 height 1358
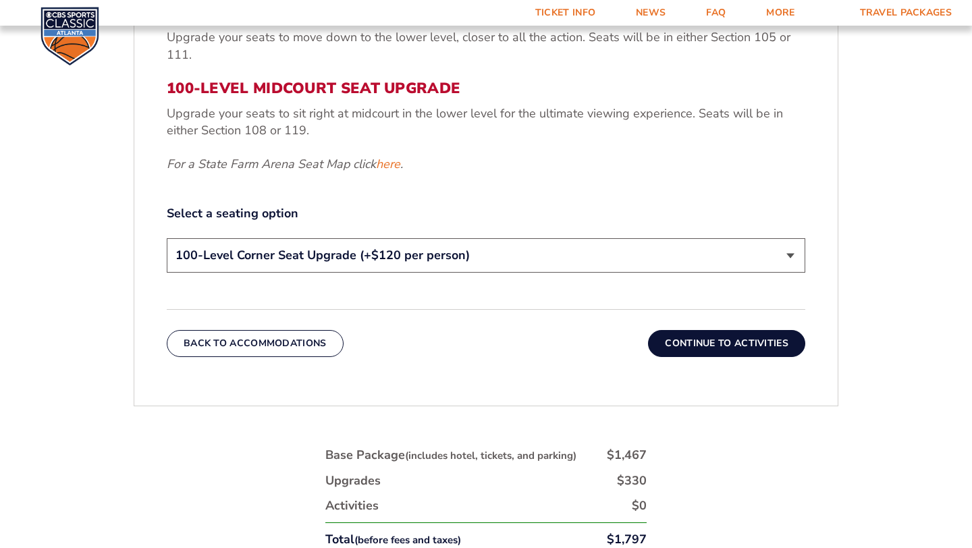
scroll to position [660, 0]
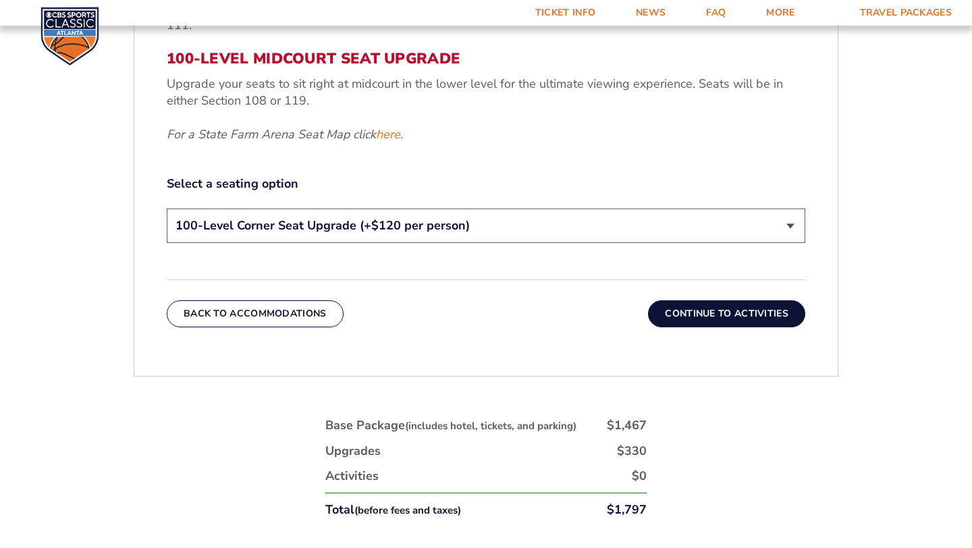
click at [794, 232] on select "200-Level Sideline Section 100-Level Corner Seat Upgrade (+$120 per person) 100…" at bounding box center [486, 226] width 639 height 34
click at [753, 313] on button "Continue To Activities" at bounding box center [726, 313] width 157 height 27
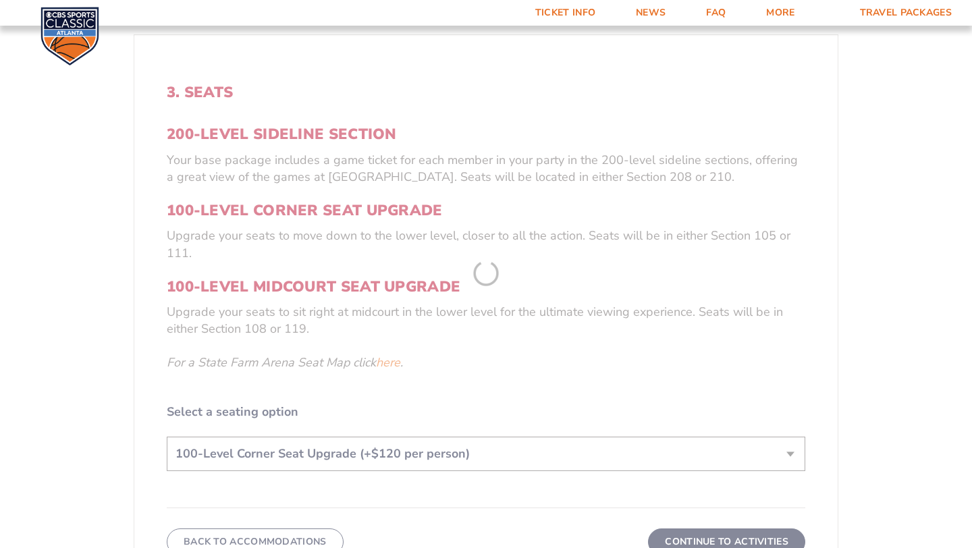
scroll to position [259, 0]
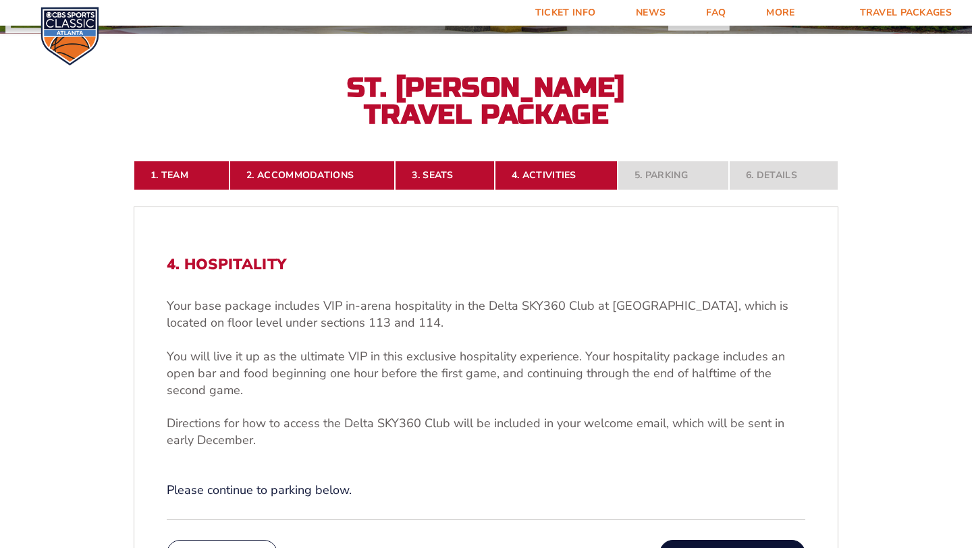
click at [914, 216] on form "Kentucky Kentucky Travel Package Ohio State Ohio State Travel Package North Car…" at bounding box center [486, 339] width 972 height 1197
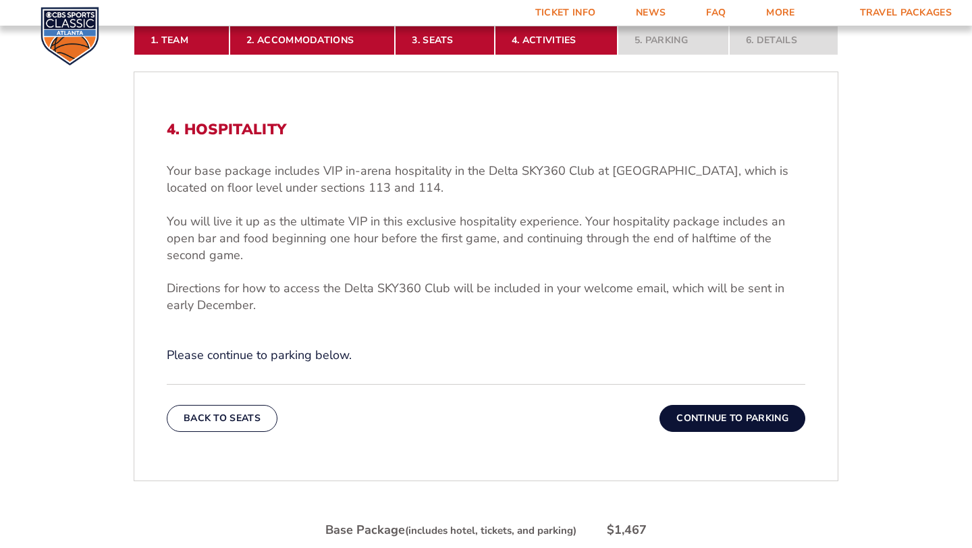
scroll to position [421, 0]
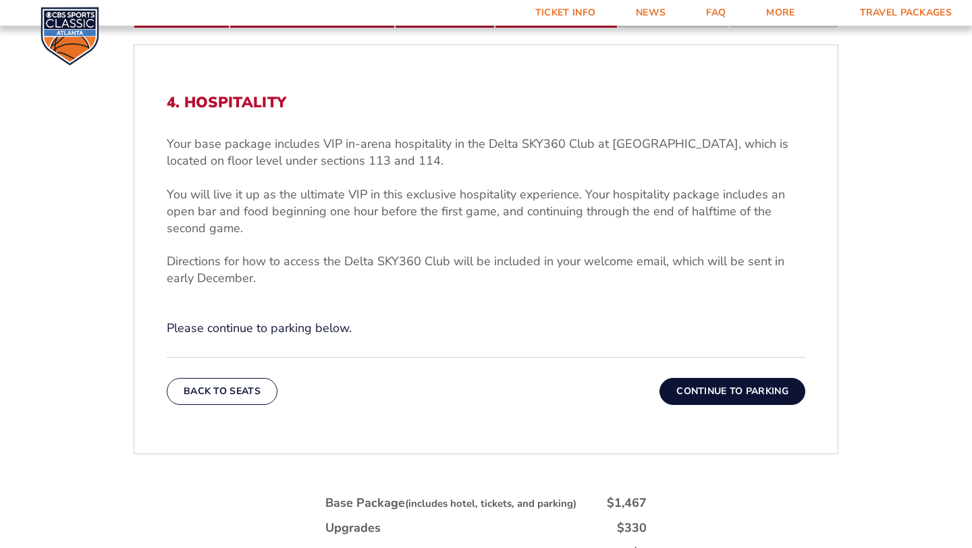
click at [751, 389] on button "Continue To Parking" at bounding box center [733, 391] width 146 height 27
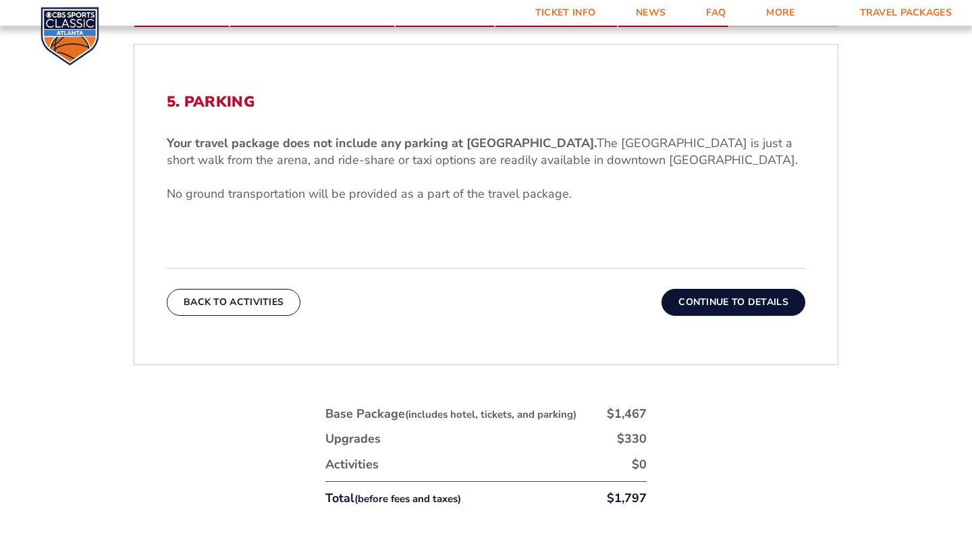
scroll to position [448, 0]
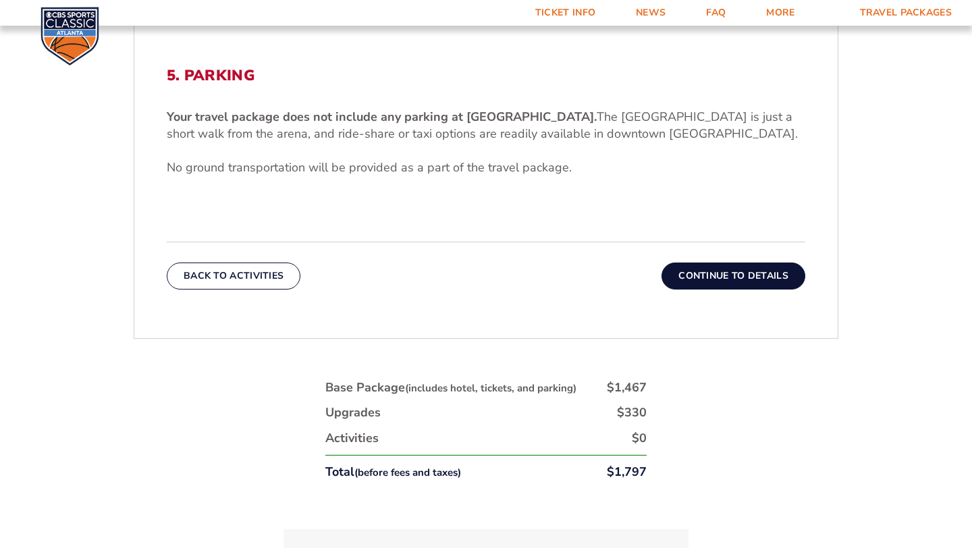
click at [775, 275] on button "Continue To Details" at bounding box center [734, 276] width 144 height 27
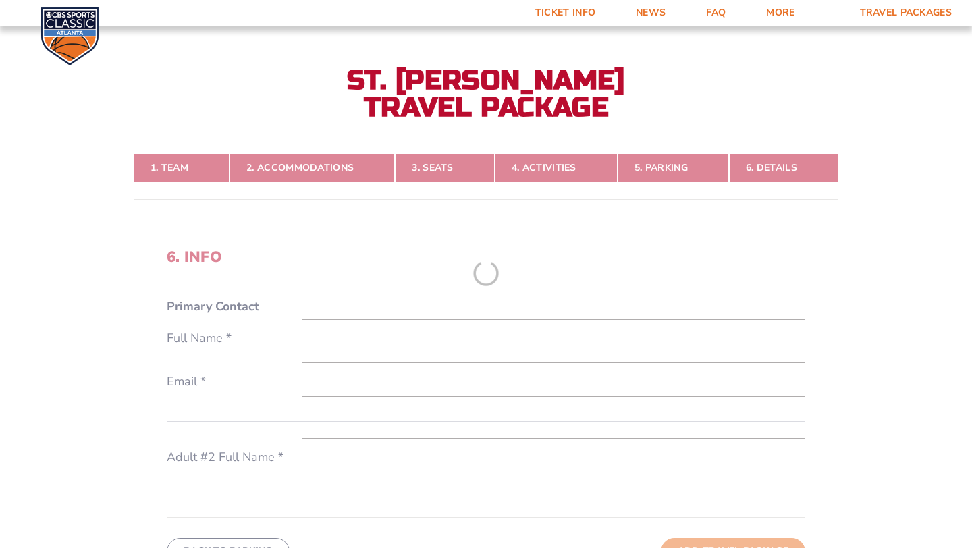
scroll to position [259, 0]
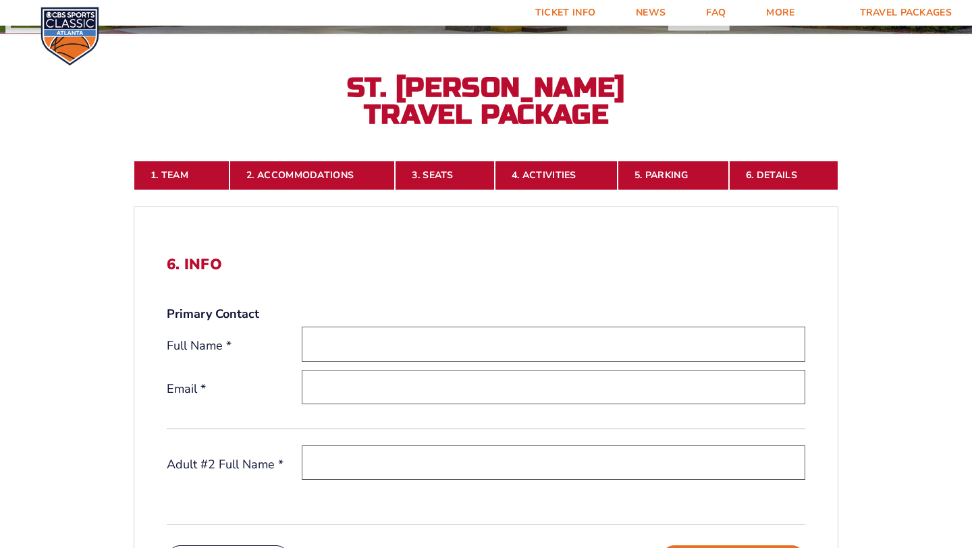
click at [533, 340] on input "text" at bounding box center [554, 344] width 504 height 34
type input "[PERSON_NAME]"
click at [485, 396] on input "email" at bounding box center [554, 387] width 504 height 34
type input "[EMAIL_ADDRESS][DOMAIN_NAME]"
click at [448, 459] on input "text" at bounding box center [554, 463] width 504 height 34
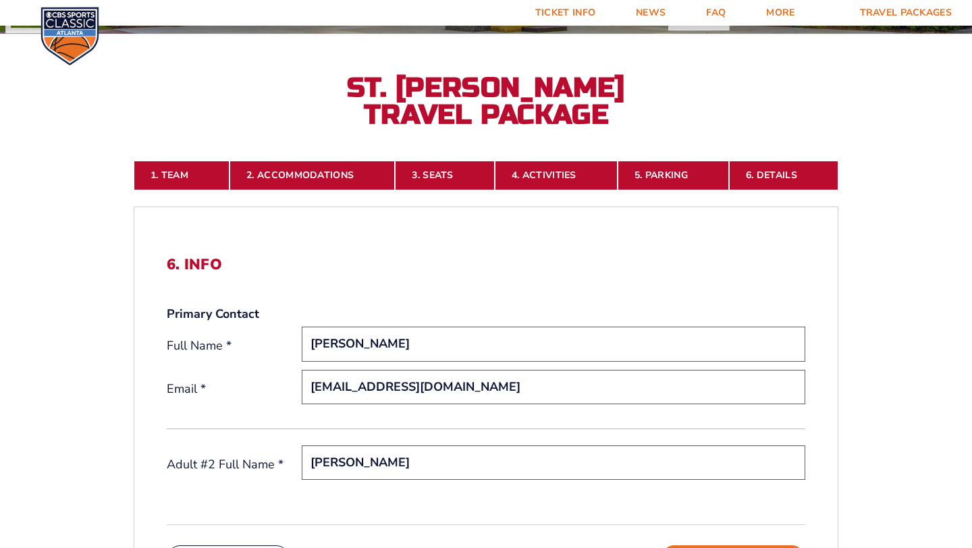
type input "[PERSON_NAME]"
click at [867, 378] on div "1. Team 2. Accommodations 3. Seats 4. Activities 5. Parking 6. Details 1. Team …" at bounding box center [486, 535] width 770 height 815
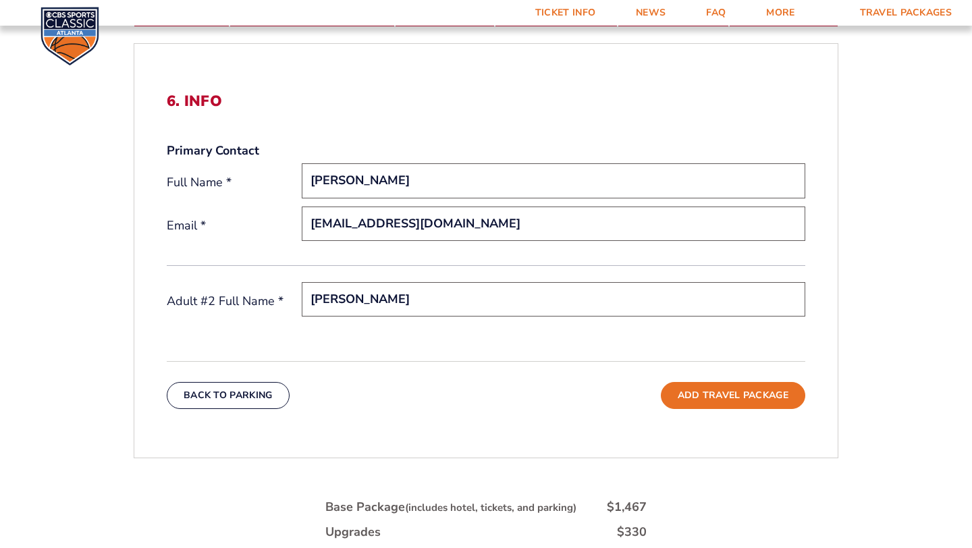
scroll to position [448, 0]
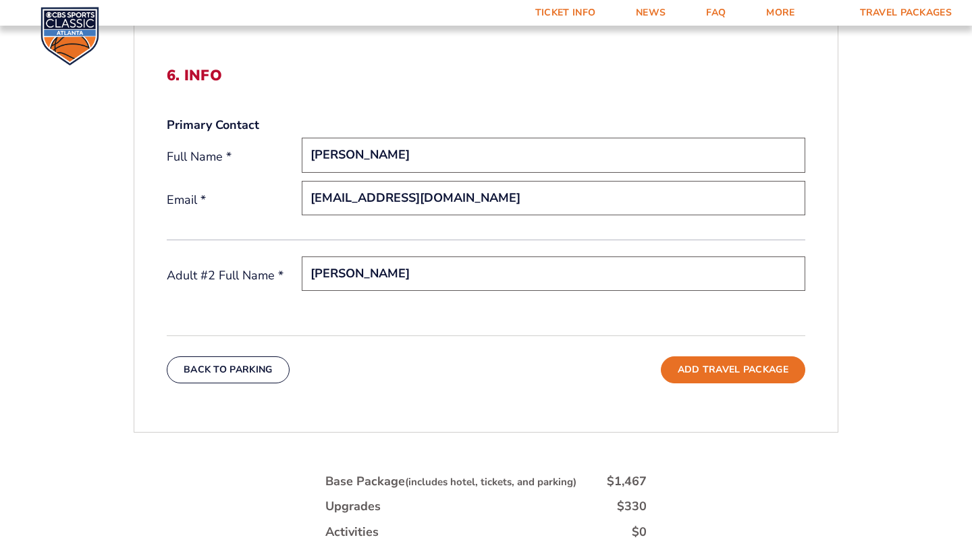
click at [914, 347] on form "Kentucky Kentucky Travel Package Ohio State Ohio State Travel Package North Car…" at bounding box center [486, 153] width 972 height 1202
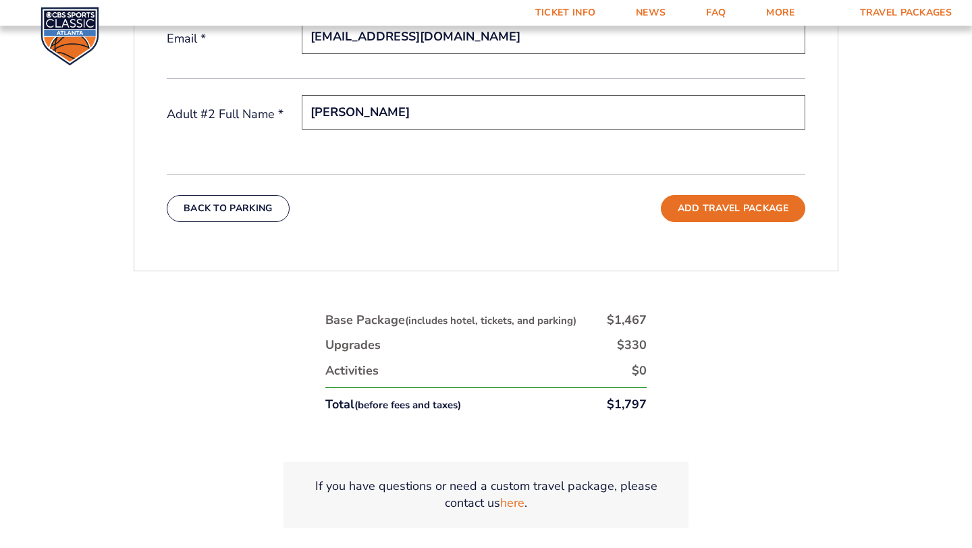
scroll to position [610, 0]
click at [731, 207] on button "Add Travel Package" at bounding box center [733, 207] width 144 height 27
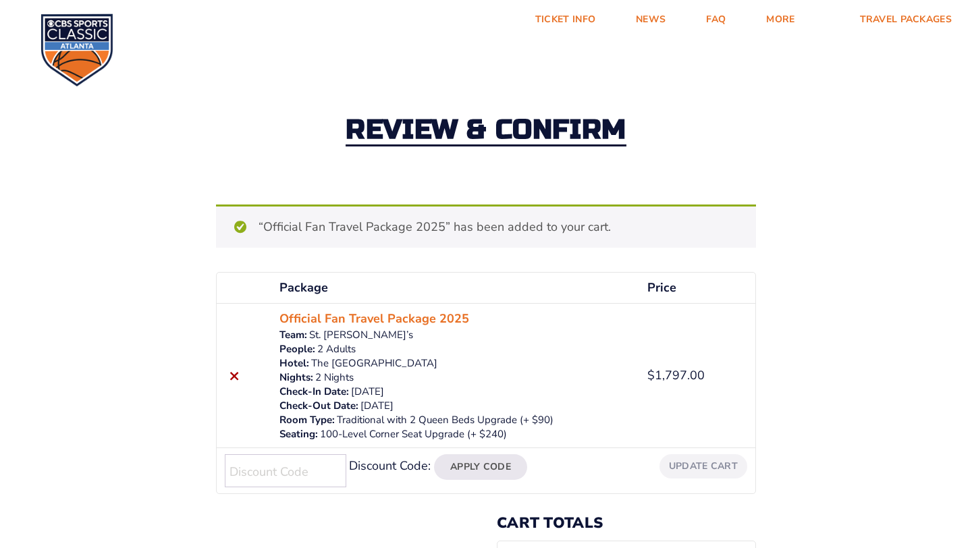
click at [873, 166] on div "Review & Confirm" at bounding box center [486, 131] width 972 height 146
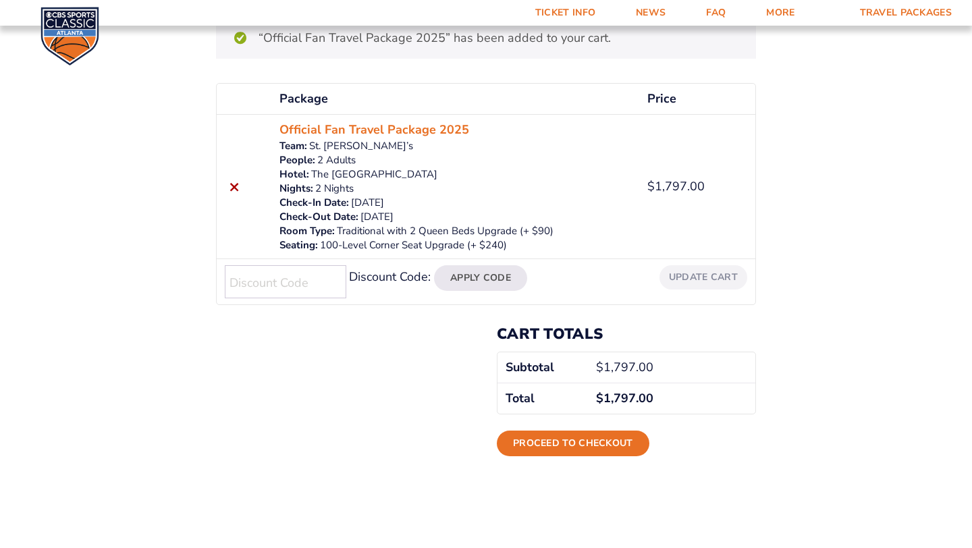
scroll to position [216, 0]
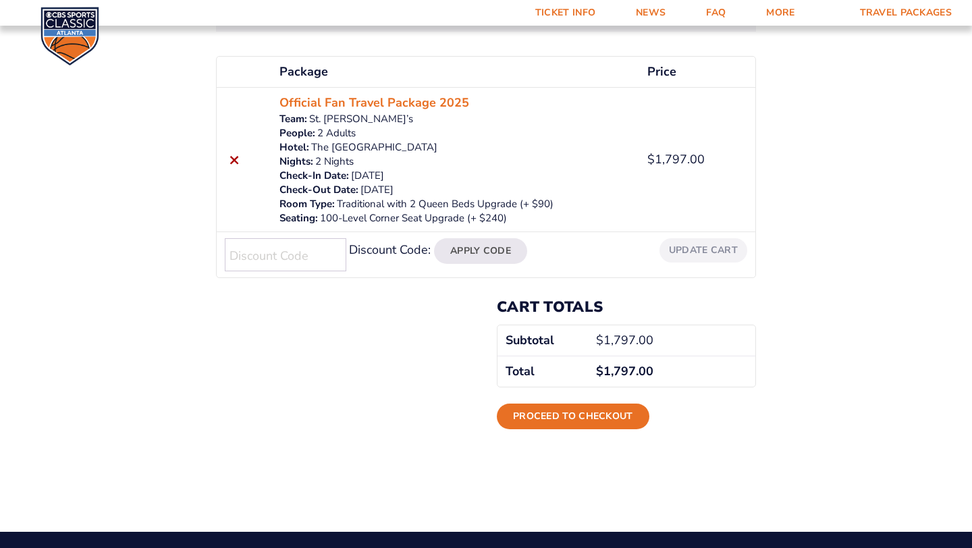
click at [309, 263] on input "Discount Code:" at bounding box center [286, 254] width 122 height 33
type input "military"
click at [489, 255] on button "Apply Code" at bounding box center [480, 251] width 93 height 26
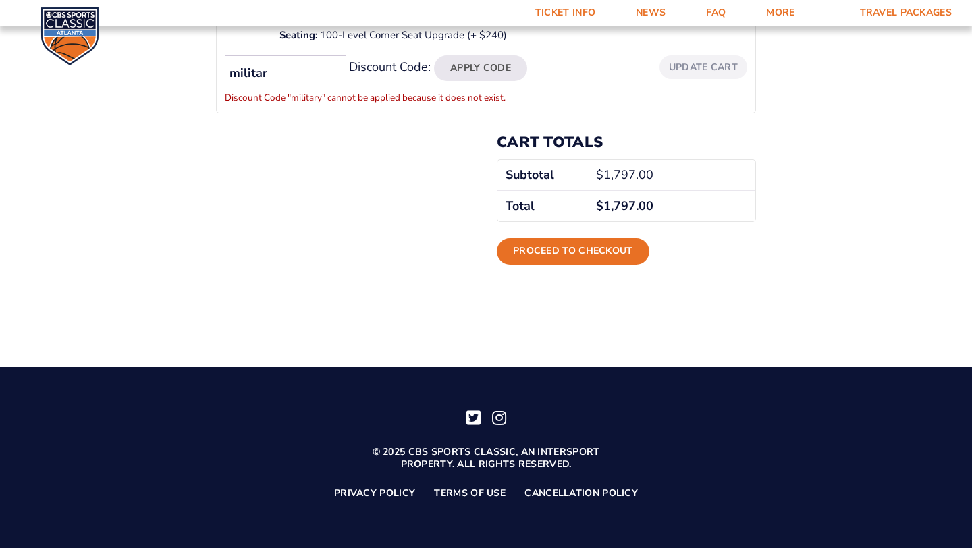
scroll to position [313, 0]
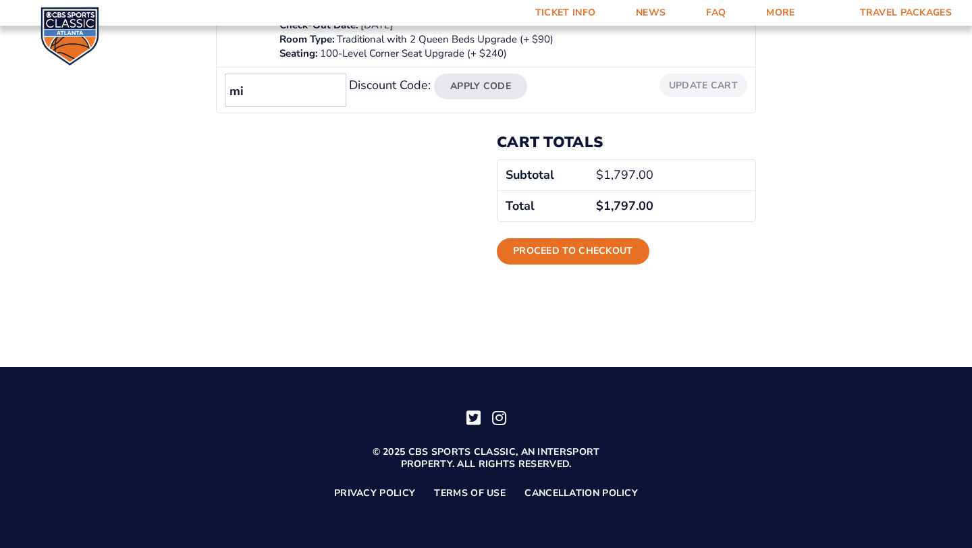
type input "m"
click at [574, 249] on link "Proceed to checkout" at bounding box center [573, 251] width 153 height 26
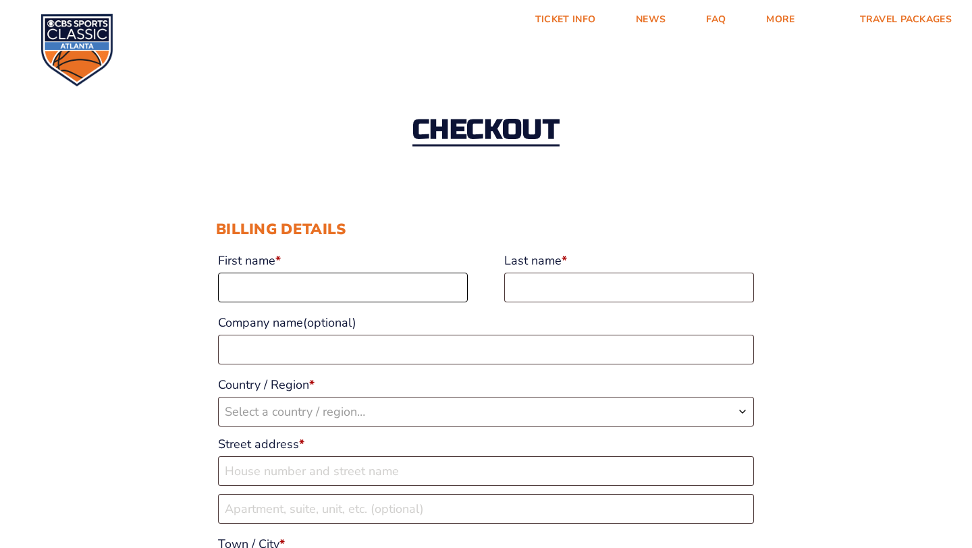
click at [414, 288] on input "First name *" at bounding box center [343, 288] width 250 height 30
type input "Brendan"
click at [570, 300] on input "Last name *" at bounding box center [629, 288] width 250 height 30
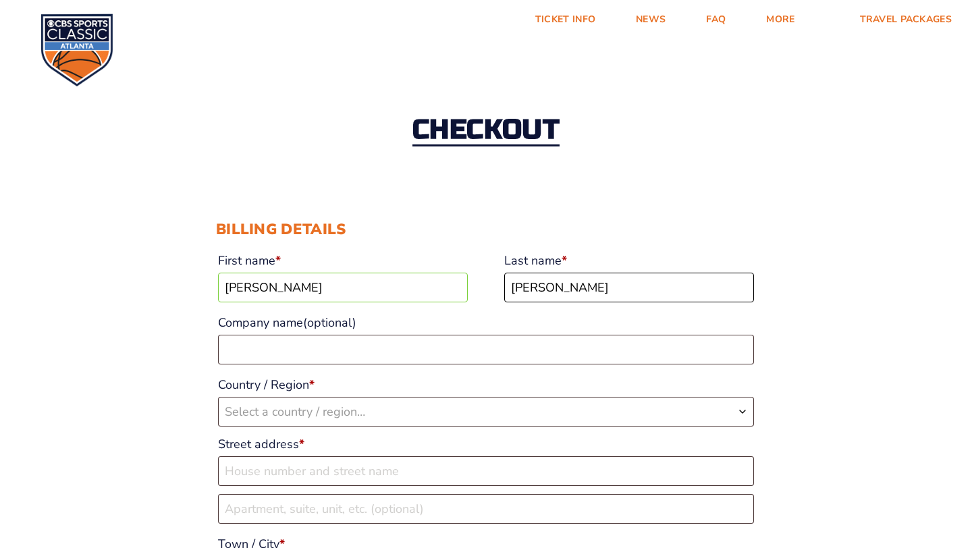
type input "Thompson"
click at [743, 414] on b "Country / Region" at bounding box center [742, 411] width 11 height 11
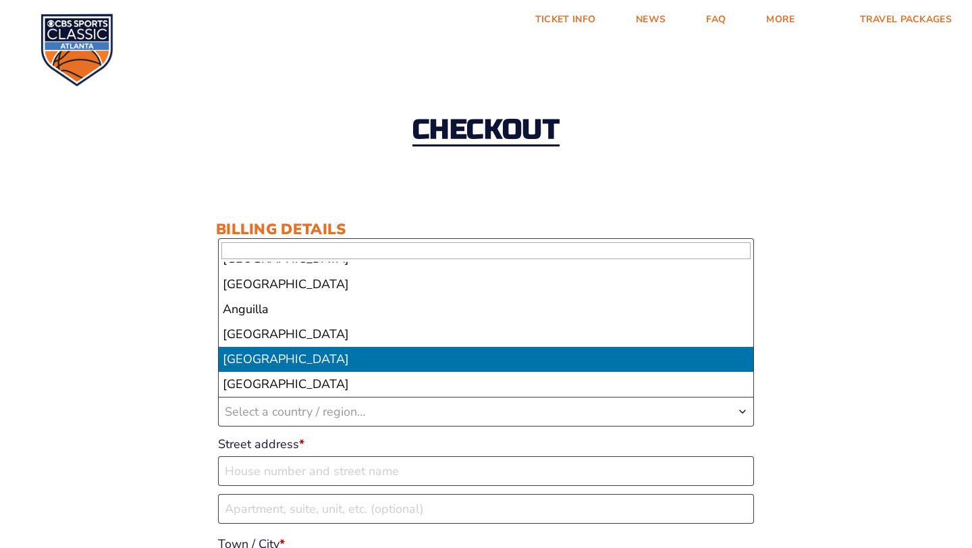
scroll to position [166, 0]
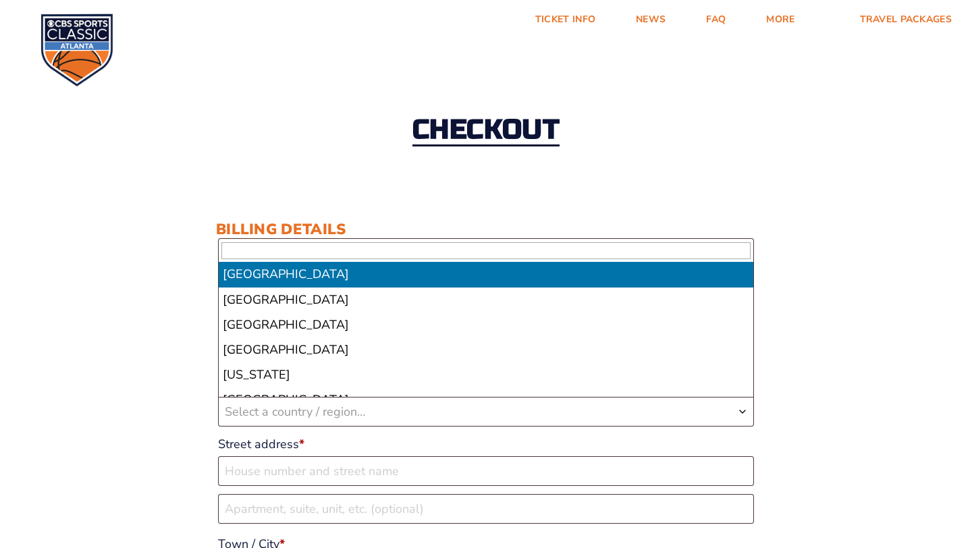
click at [446, 414] on span "Select a country / region…" at bounding box center [486, 412] width 535 height 28
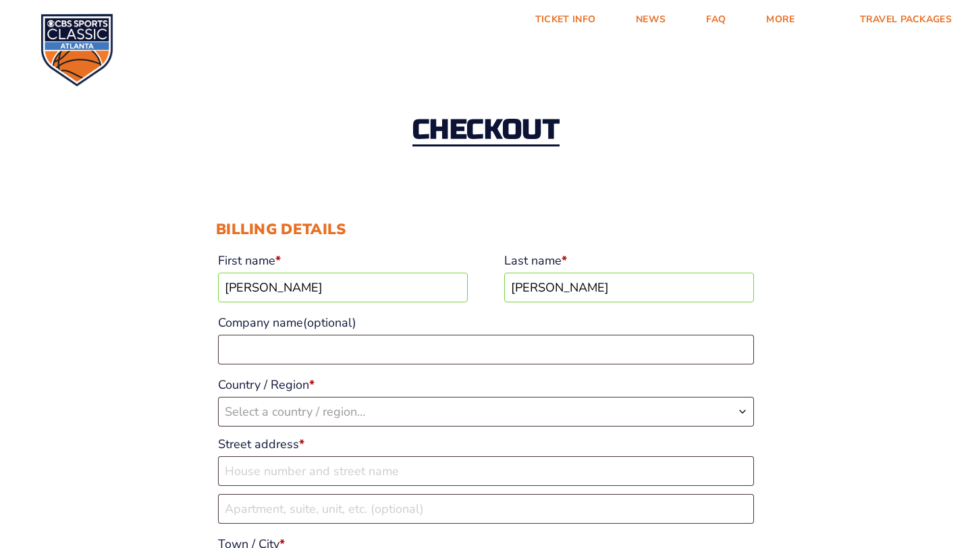
click at [401, 417] on span "Select a country / region…" at bounding box center [486, 412] width 535 height 28
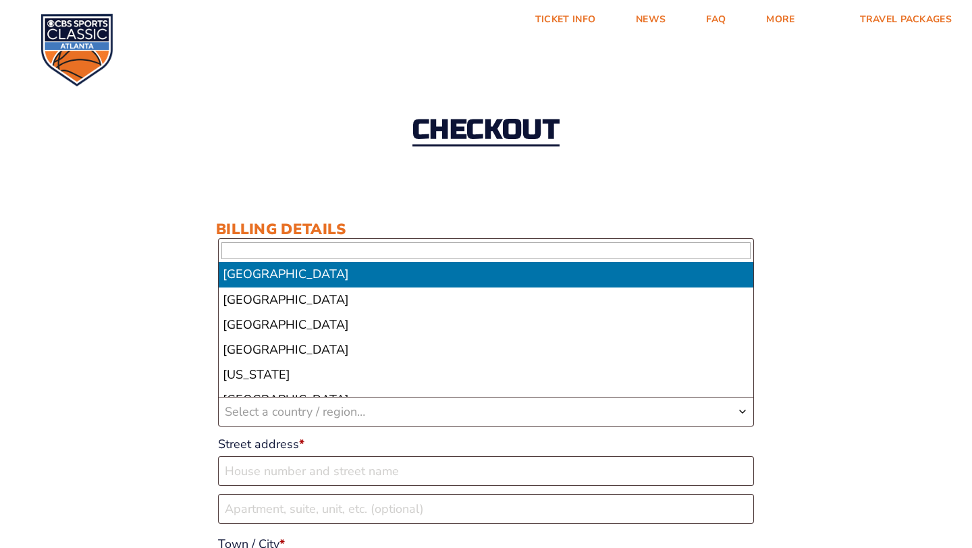
click at [401, 417] on span "Select a country / region…" at bounding box center [486, 412] width 535 height 28
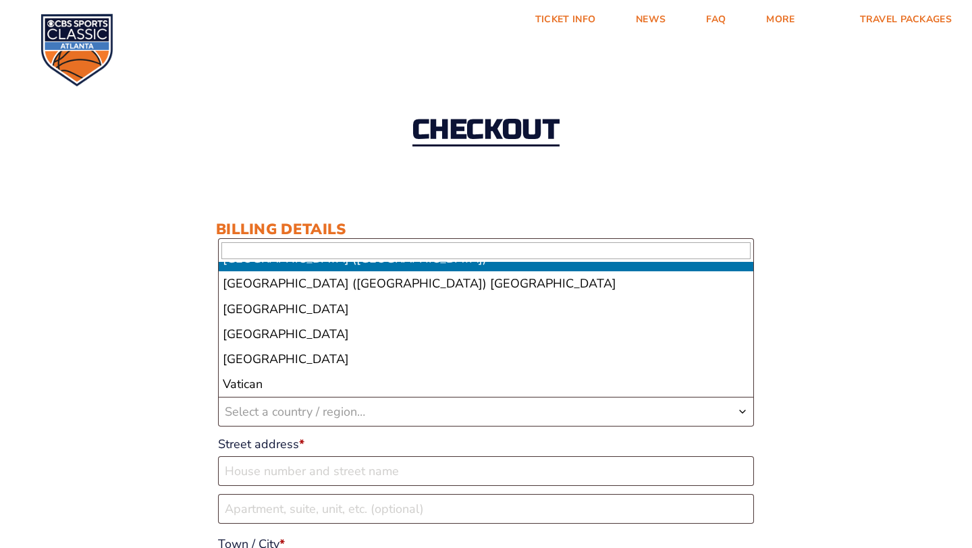
scroll to position [5874, 0]
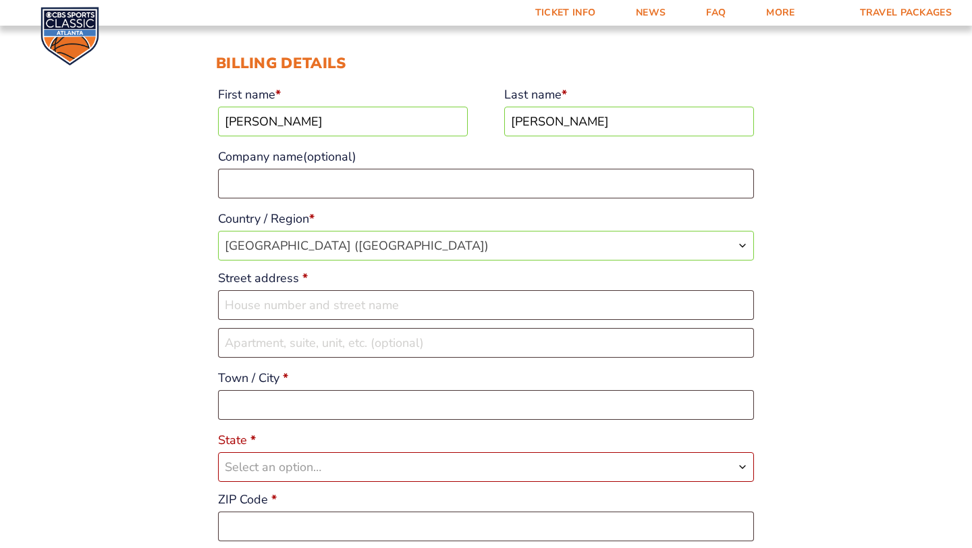
scroll to position [189, 0]
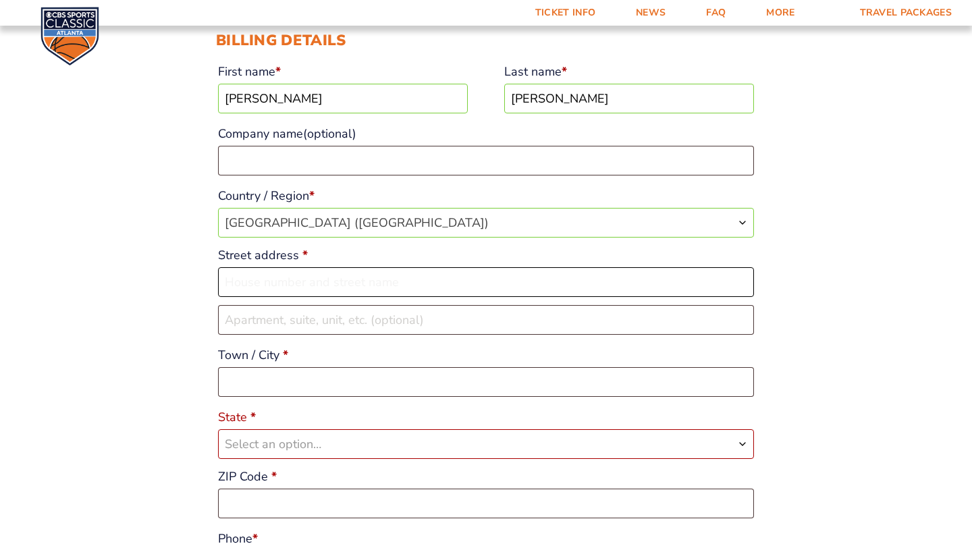
click at [482, 281] on input "Street address *" at bounding box center [486, 282] width 536 height 30
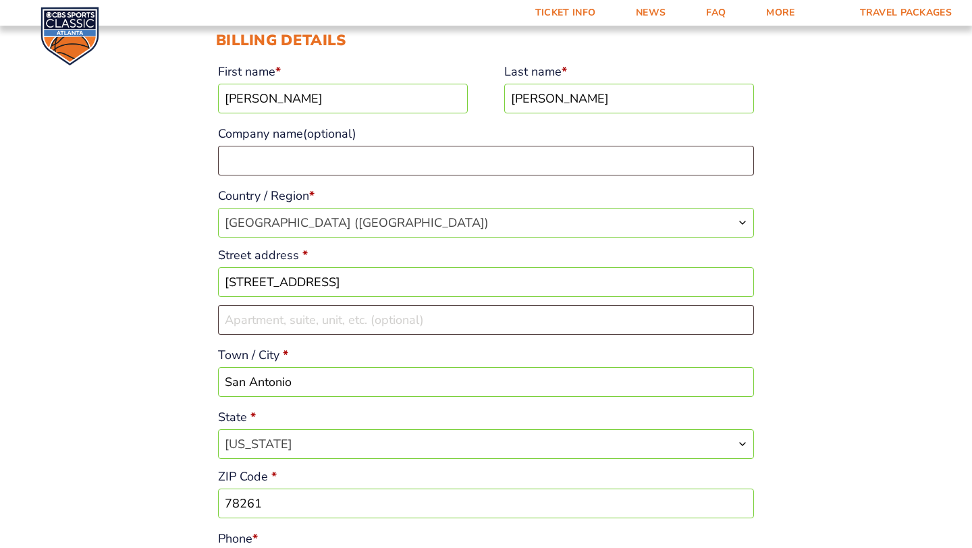
click at [493, 279] on input "27207 Trinity Bend San Antonio, TX 78261" at bounding box center [486, 282] width 536 height 30
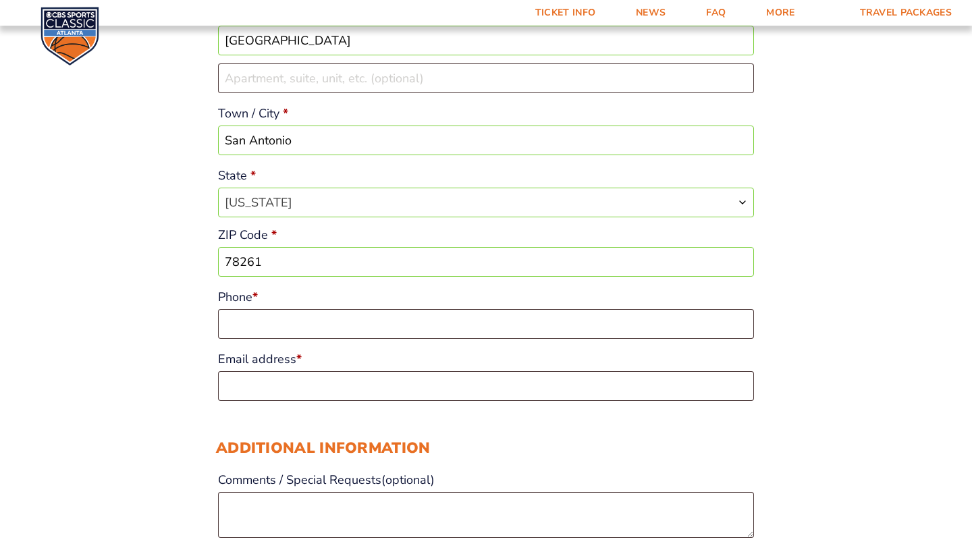
scroll to position [432, 0]
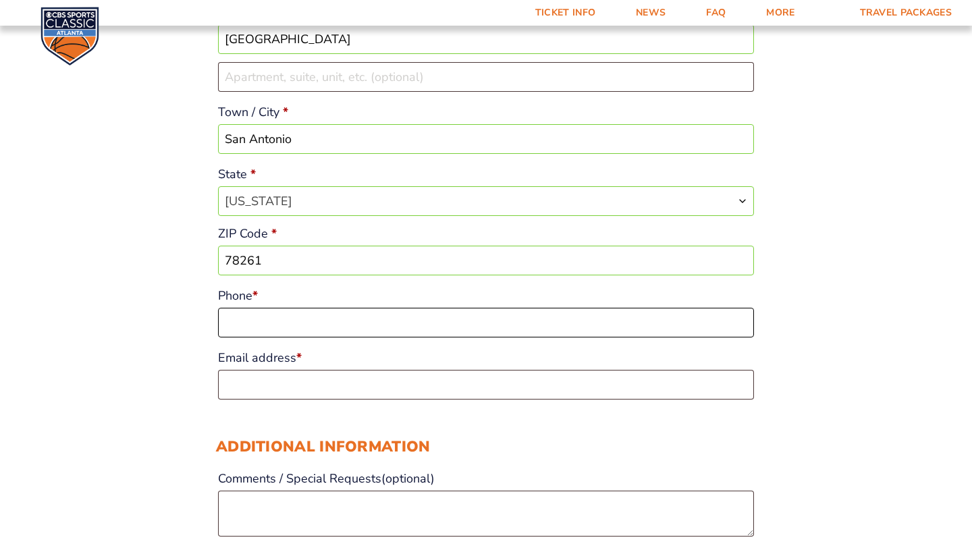
click at [704, 323] on input "Phone *" at bounding box center [486, 323] width 536 height 30
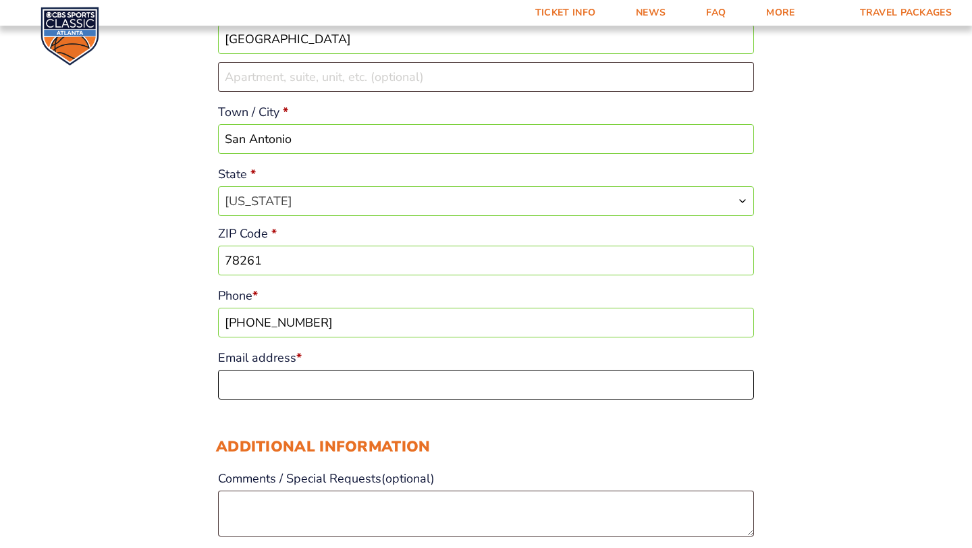
click at [330, 389] on input "Email address *" at bounding box center [486, 385] width 536 height 30
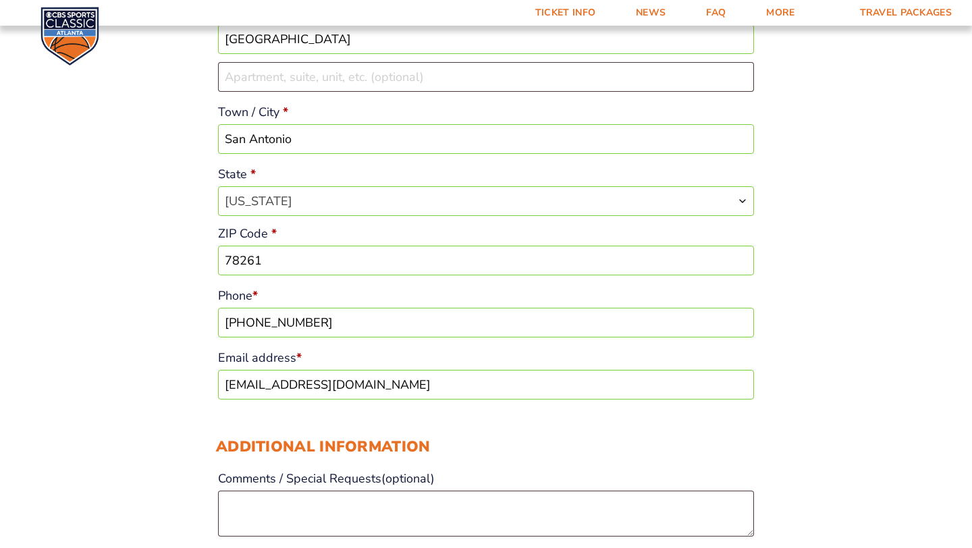
click at [839, 363] on div "Checkout Discount Code: Apply Code Billing details First name * Brendan Last na…" at bounding box center [486, 509] width 972 height 1767
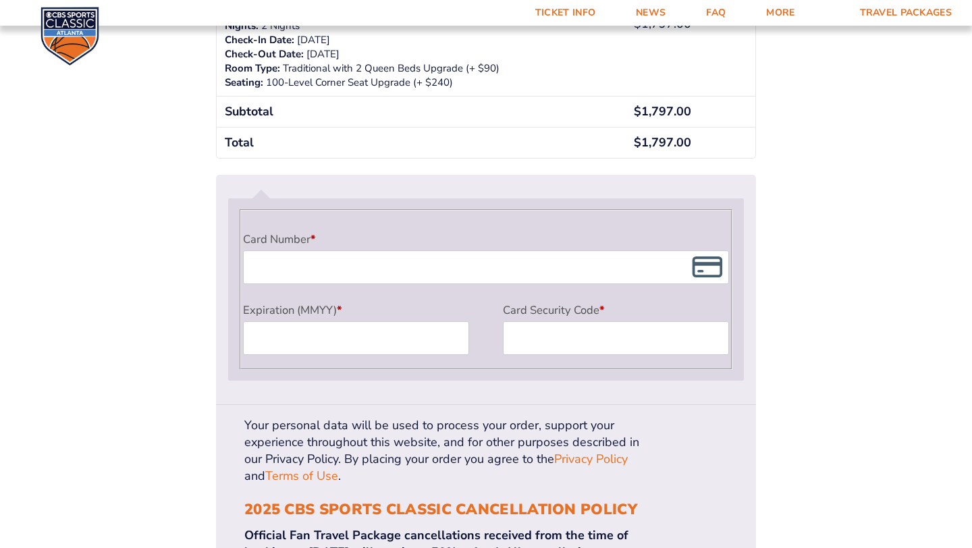
scroll to position [1134, 0]
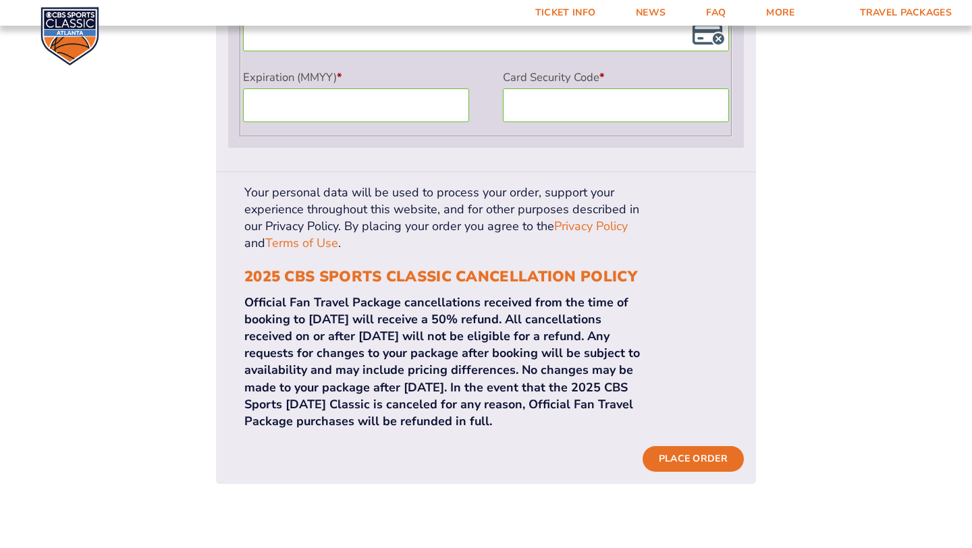
scroll to position [1350, 0]
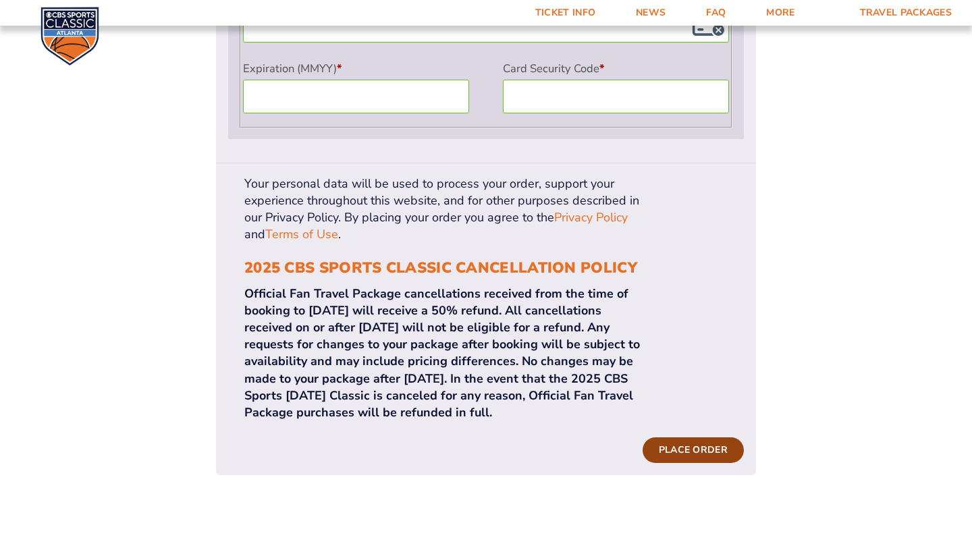
click at [708, 437] on button "Place order" at bounding box center [693, 450] width 101 height 26
